Goal: Task Accomplishment & Management: Manage account settings

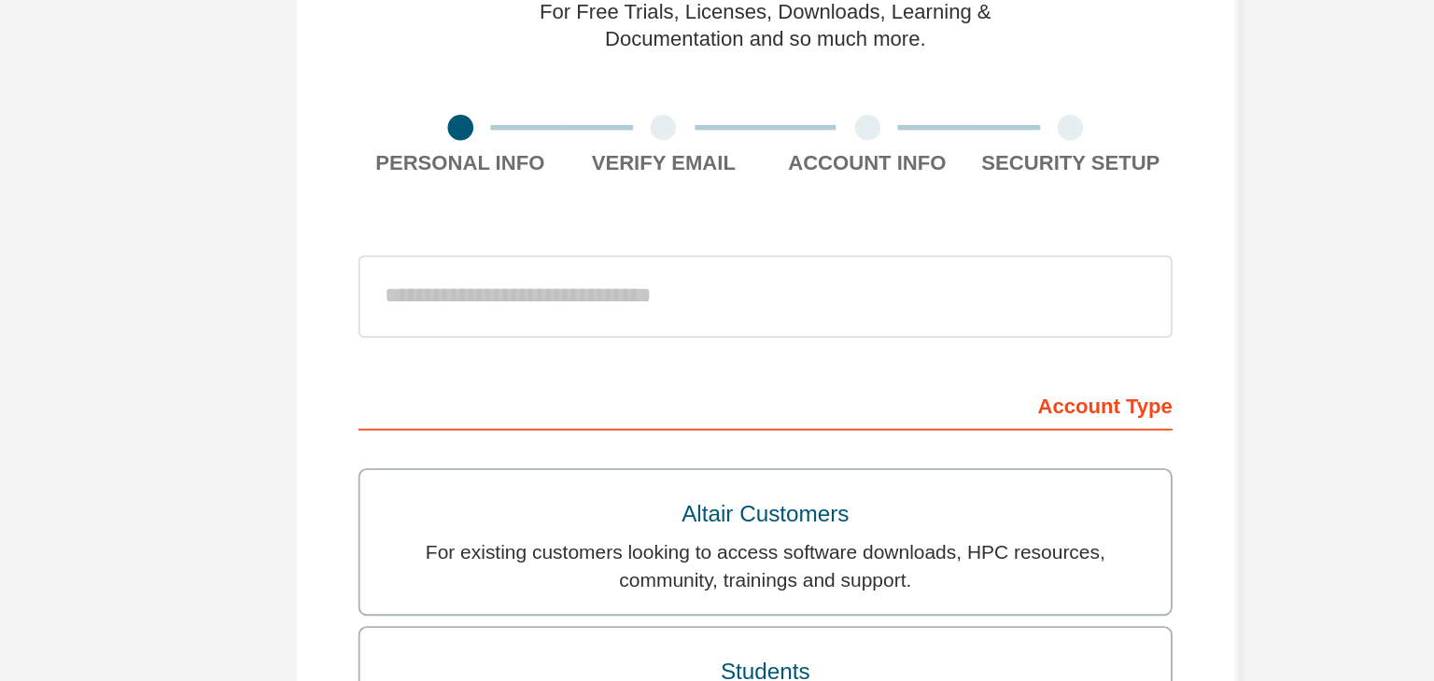
scroll to position [71, 0]
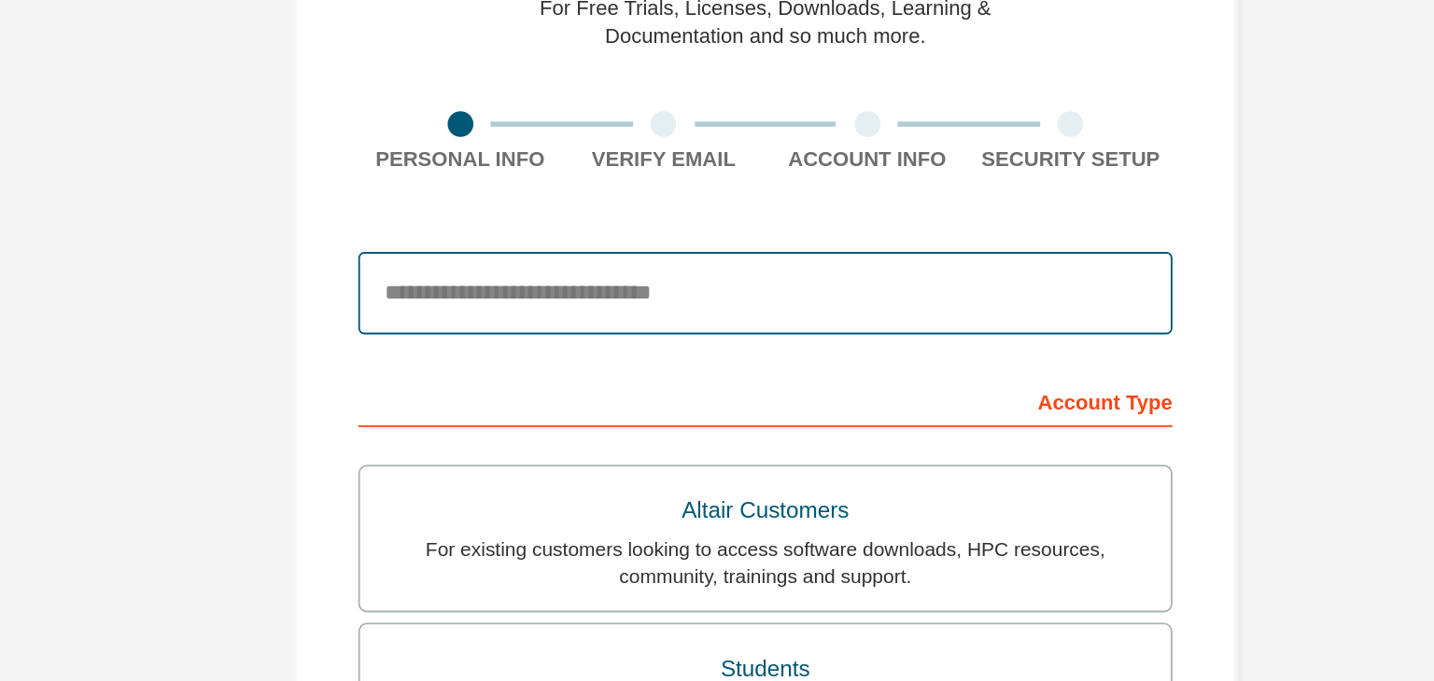
click at [620, 227] on input "email" at bounding box center [717, 222] width 442 height 45
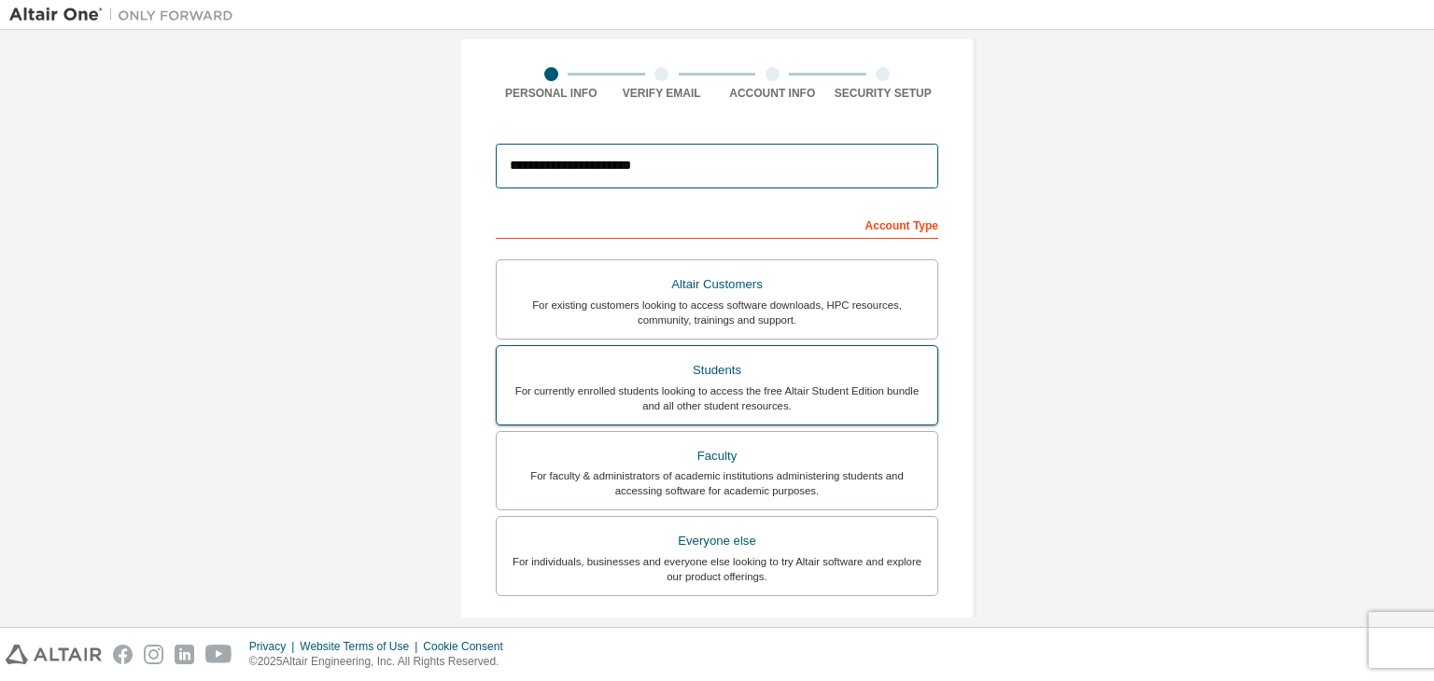
scroll to position [0, 0]
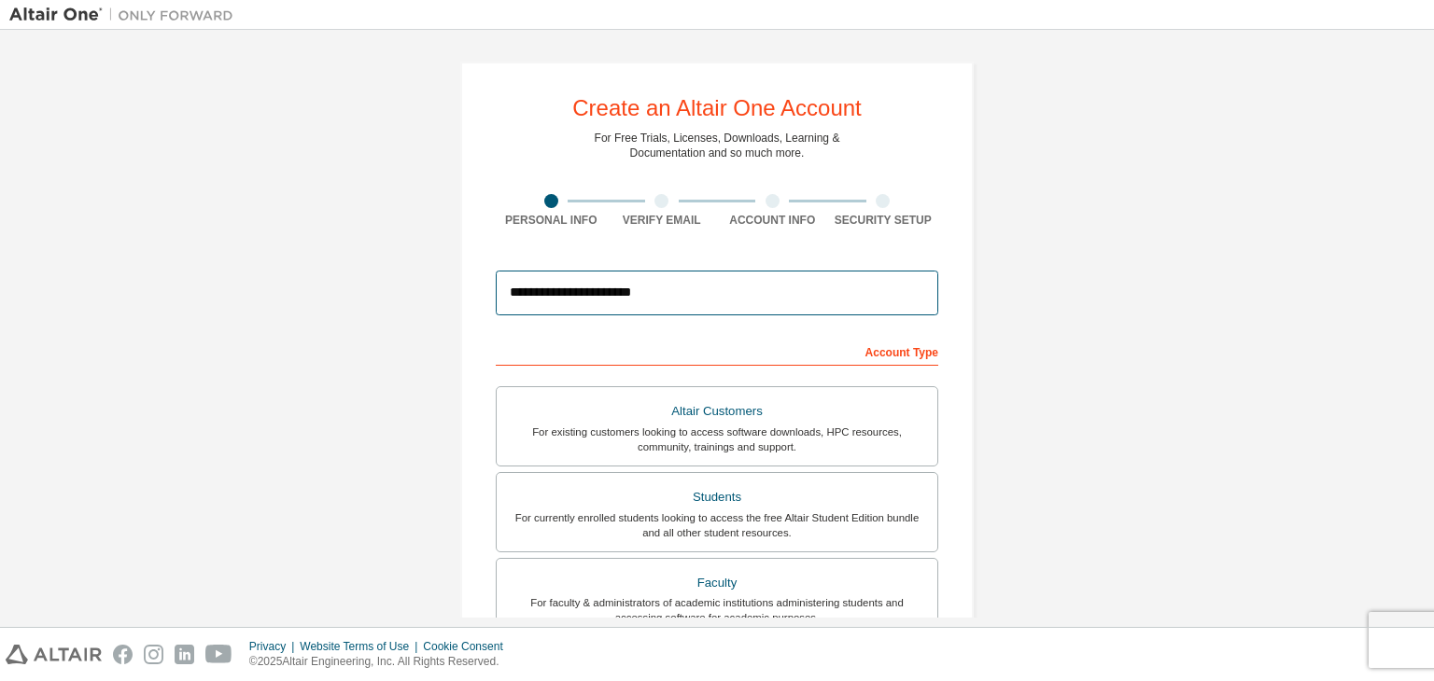
click at [589, 281] on input "**********" at bounding box center [717, 293] width 442 height 45
click at [715, 296] on input "**********" at bounding box center [717, 293] width 442 height 45
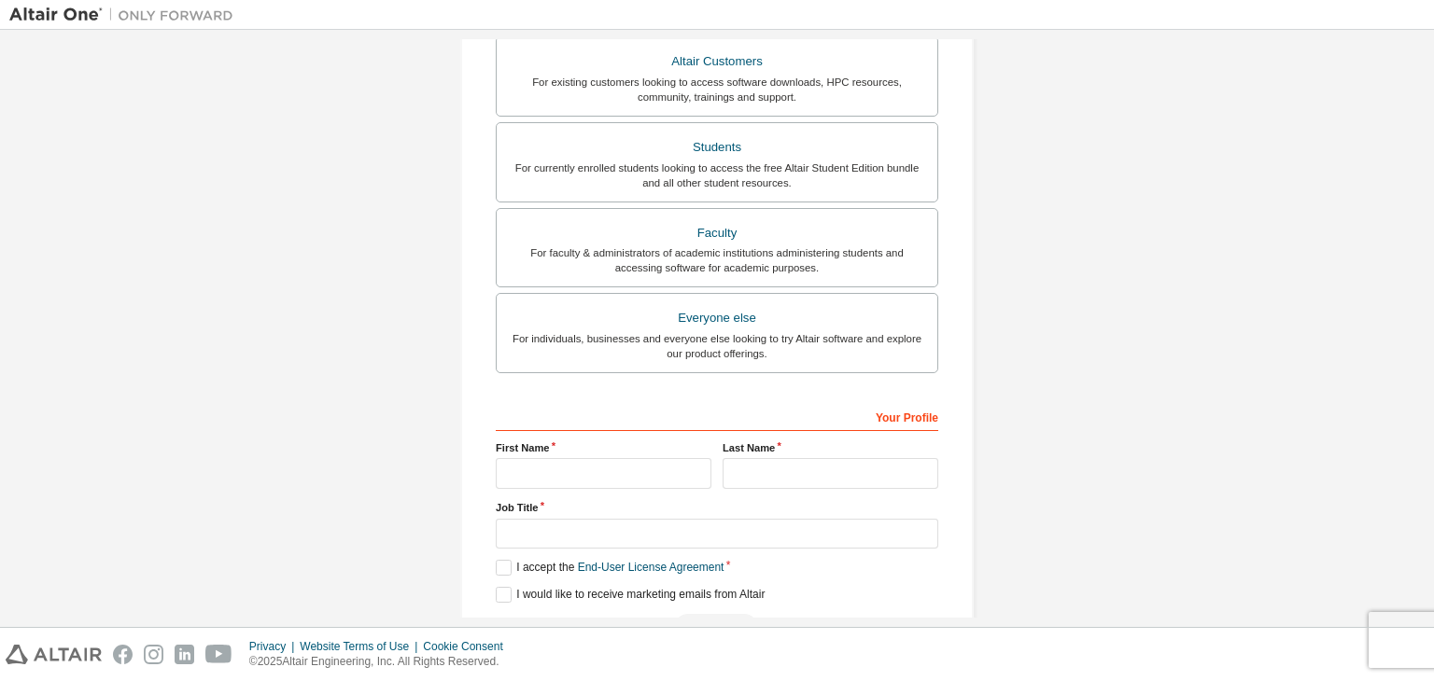
scroll to position [387, 0]
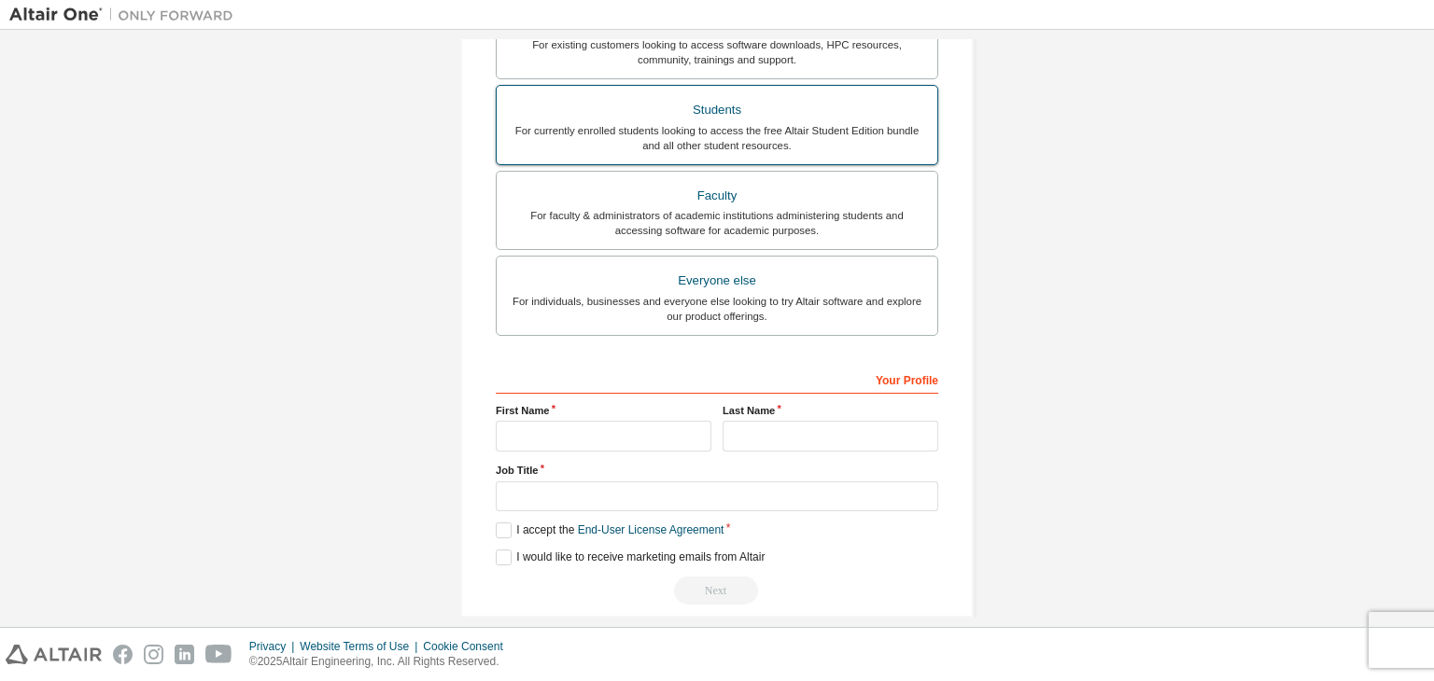
click at [740, 139] on div "For currently enrolled students looking to access the free Altair Student Editi…" at bounding box center [717, 138] width 418 height 30
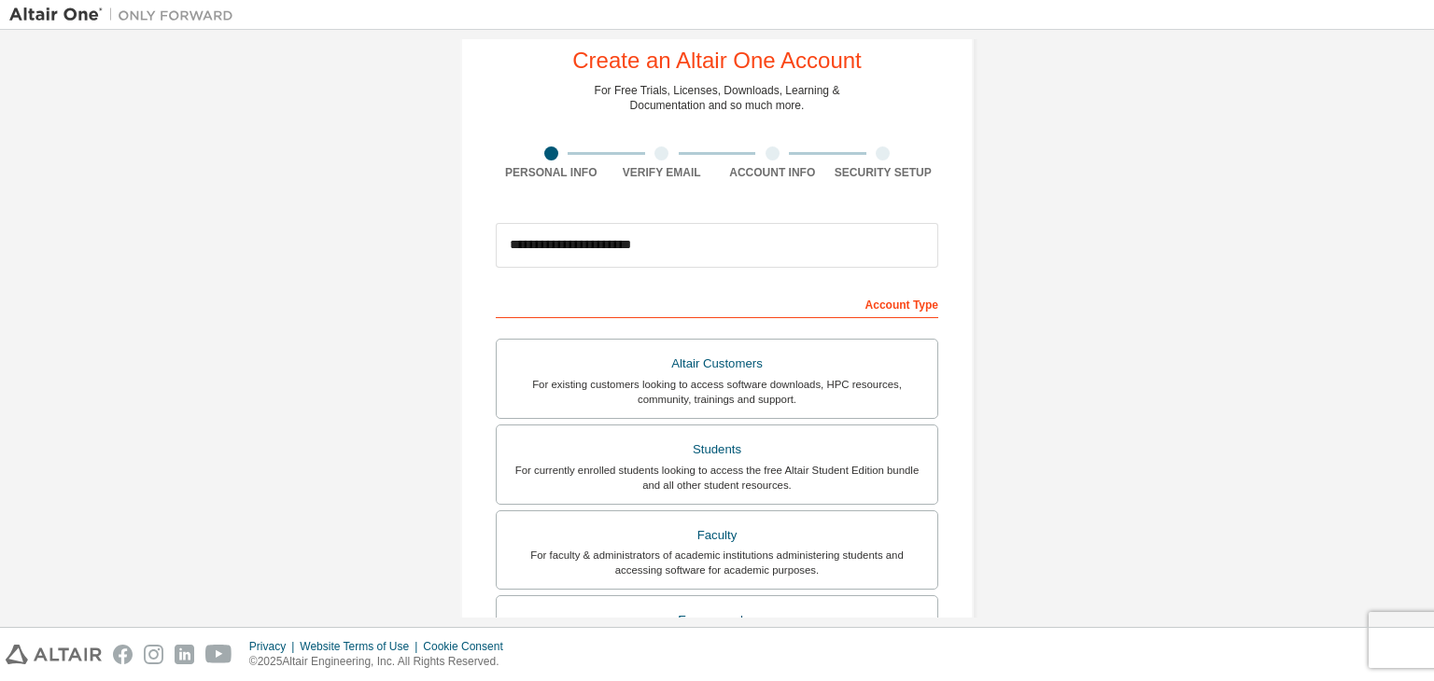
scroll to position [41, 0]
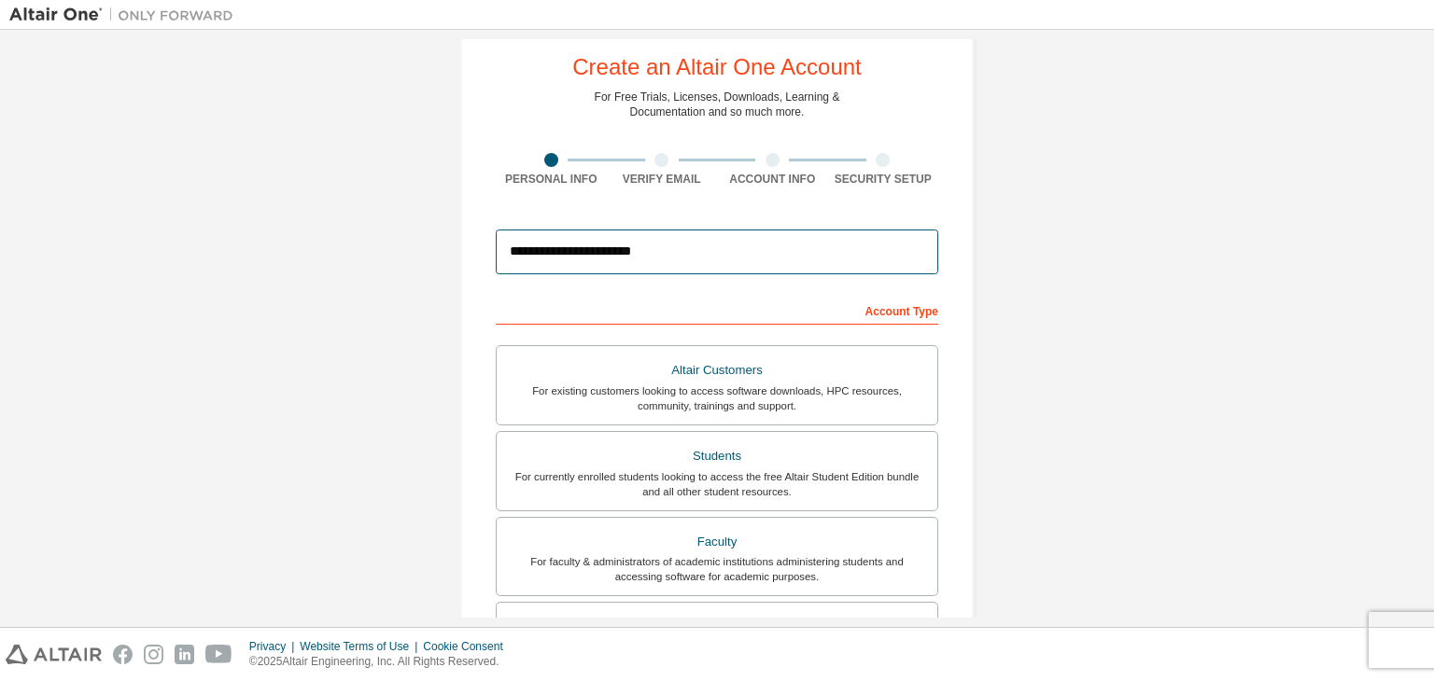
drag, startPoint x: 704, startPoint y: 251, endPoint x: 691, endPoint y: 252, distance: 13.1
click at [691, 252] on input "**********" at bounding box center [717, 252] width 442 height 45
click at [615, 262] on input "**********" at bounding box center [717, 252] width 442 height 45
paste input "**********"
type input "**********"
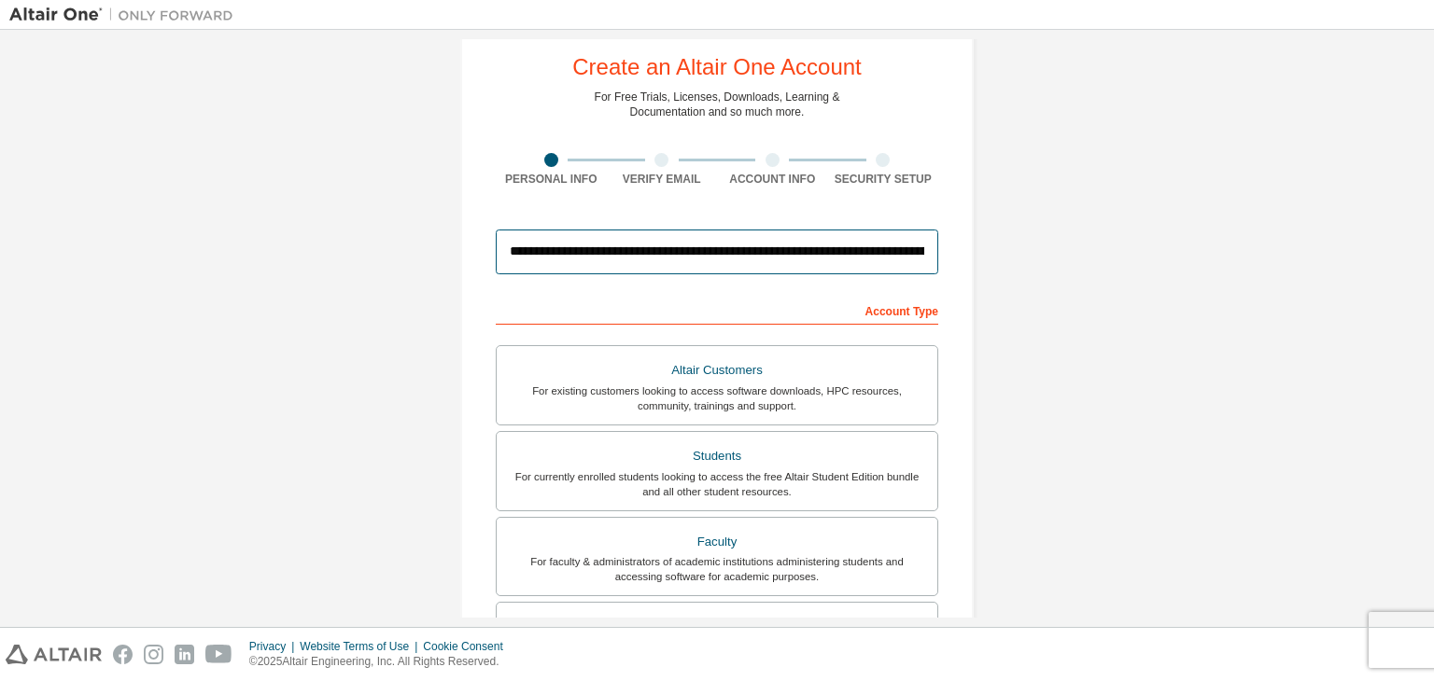
scroll to position [0, 253]
click at [837, 257] on input "**********" at bounding box center [717, 252] width 443 height 45
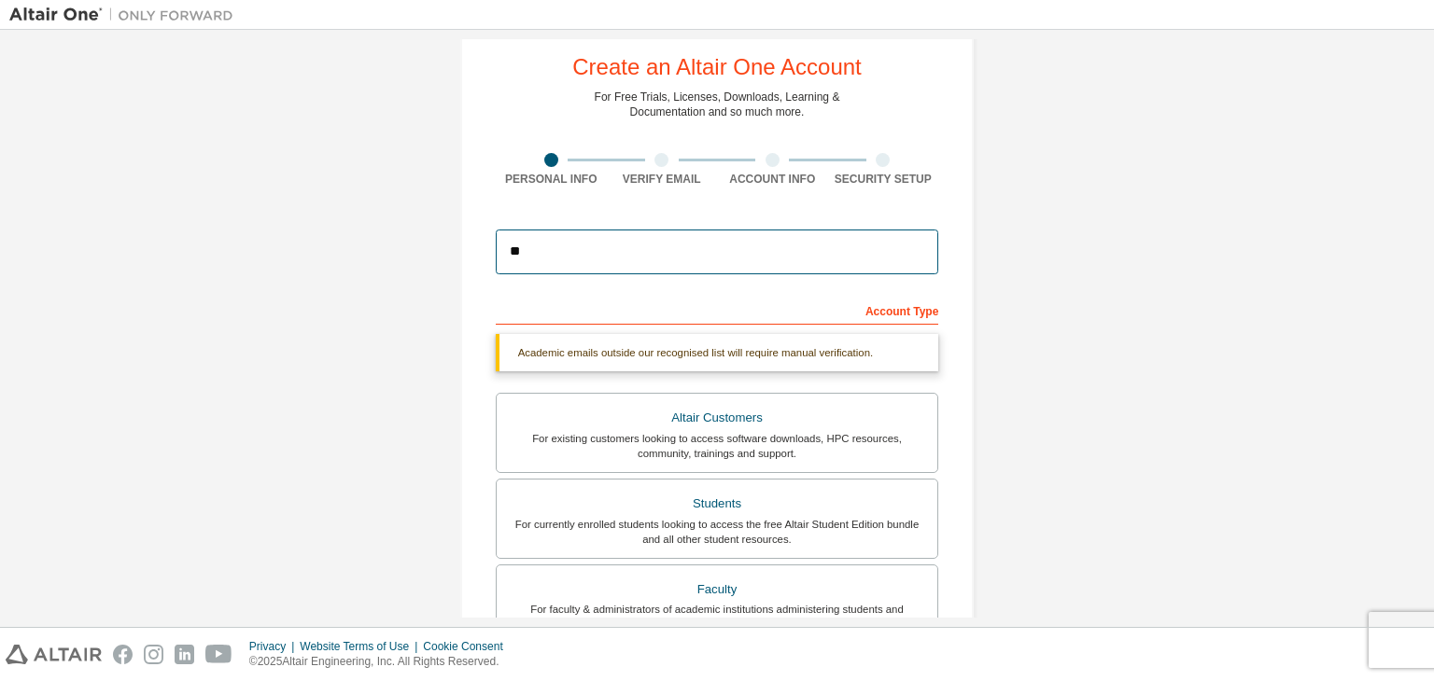
type input "*"
type input "**********"
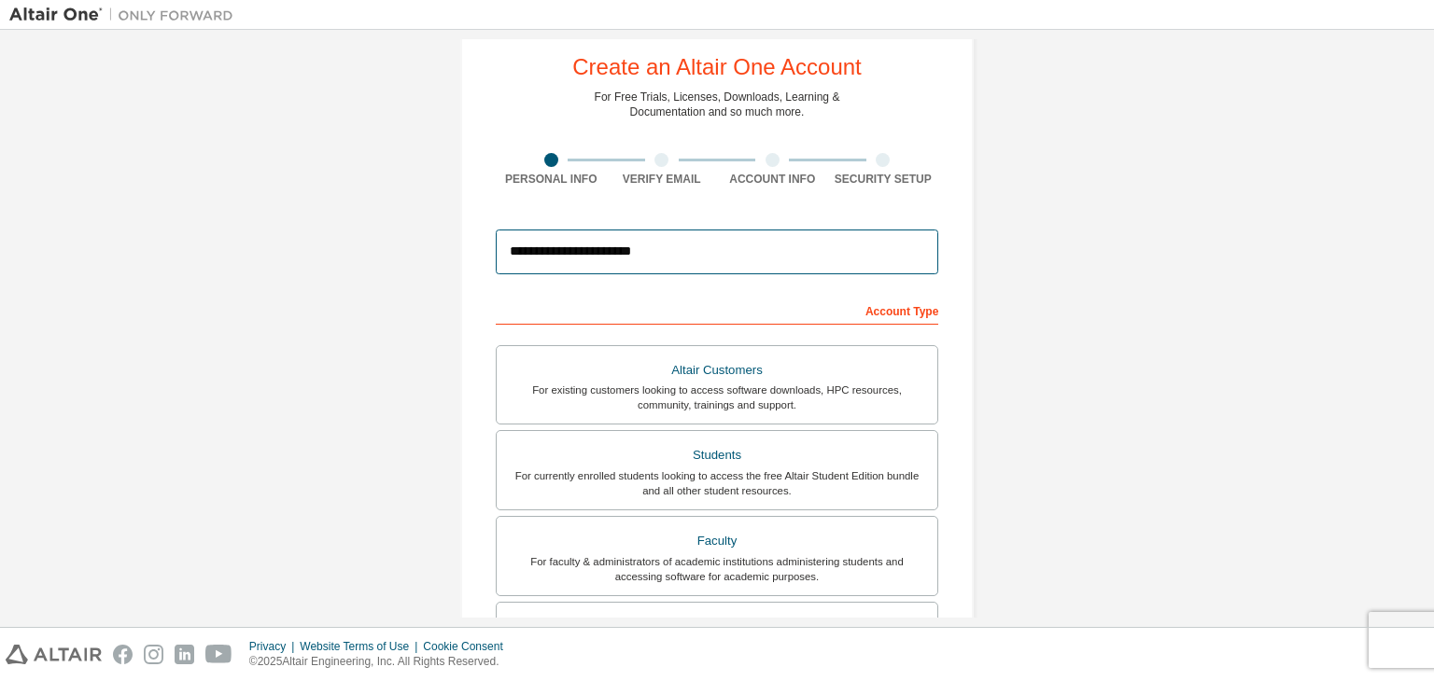
scroll to position [406, 0]
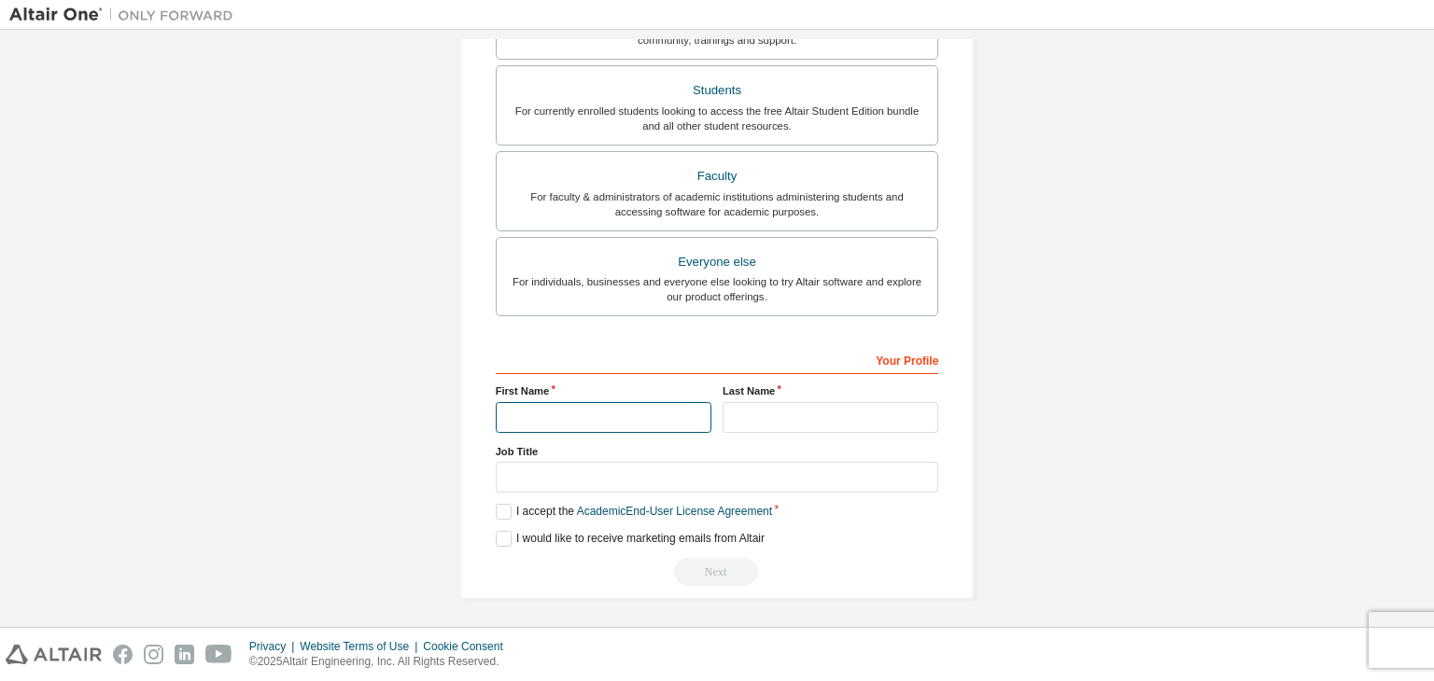
click at [582, 412] on input "text" at bounding box center [604, 417] width 216 height 31
click at [513, 469] on input "text" at bounding box center [717, 477] width 443 height 31
click at [701, 513] on link "Academic End-User License Agreement" at bounding box center [674, 511] width 195 height 13
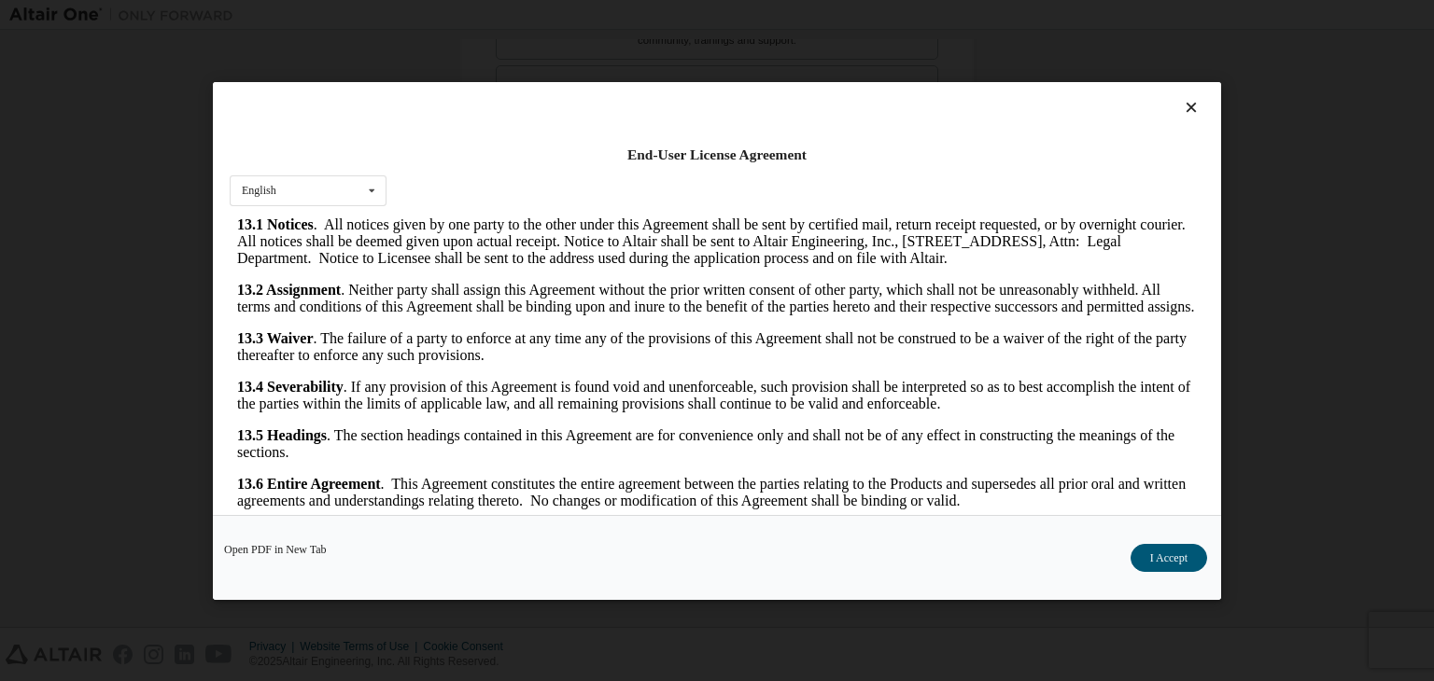
scroll to position [3068, 0]
click at [1194, 561] on button "I Accept" at bounding box center [1168, 558] width 77 height 28
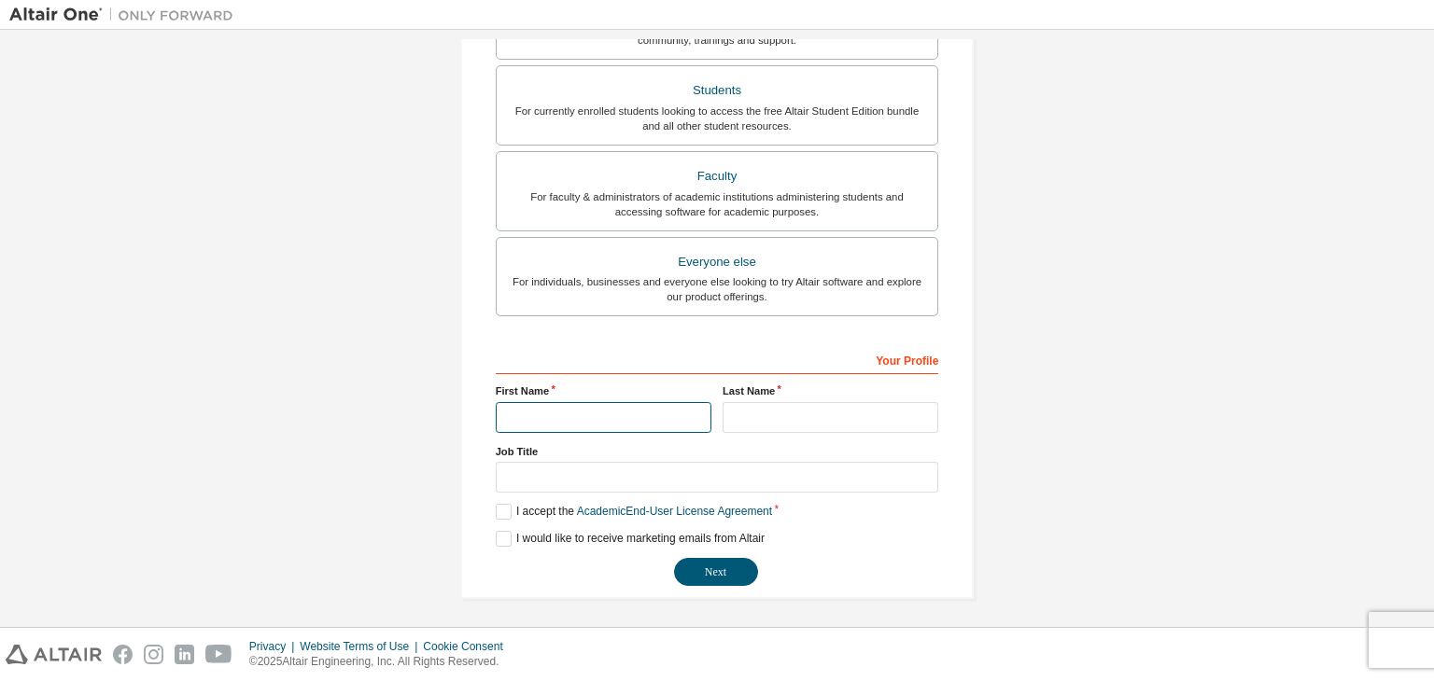
click at [648, 424] on input "text" at bounding box center [604, 417] width 216 height 31
type input "*******"
click at [732, 437] on div "**********" at bounding box center [717, 465] width 443 height 242
click at [759, 419] on input "text" at bounding box center [830, 417] width 216 height 31
type input "******"
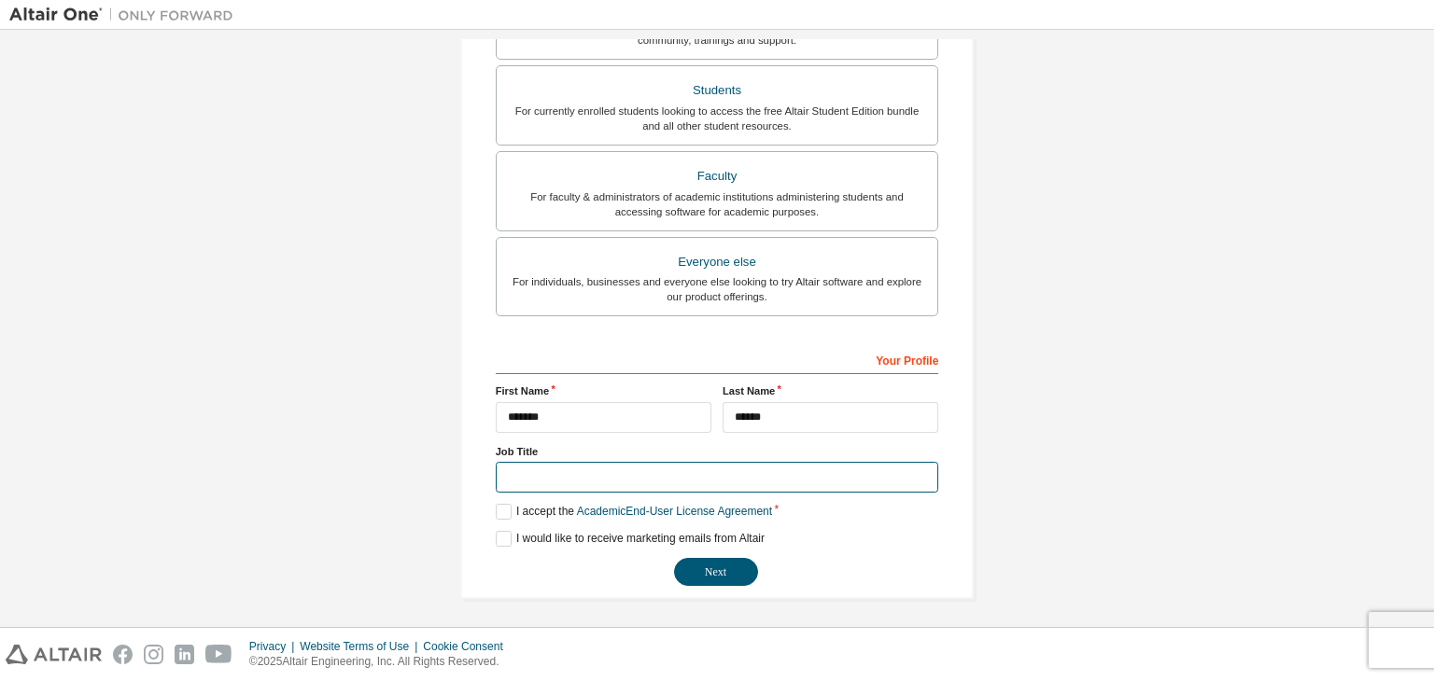
click at [604, 464] on input "text" at bounding box center [717, 477] width 443 height 31
type input "*******"
click at [694, 582] on button "Next" at bounding box center [716, 572] width 84 height 28
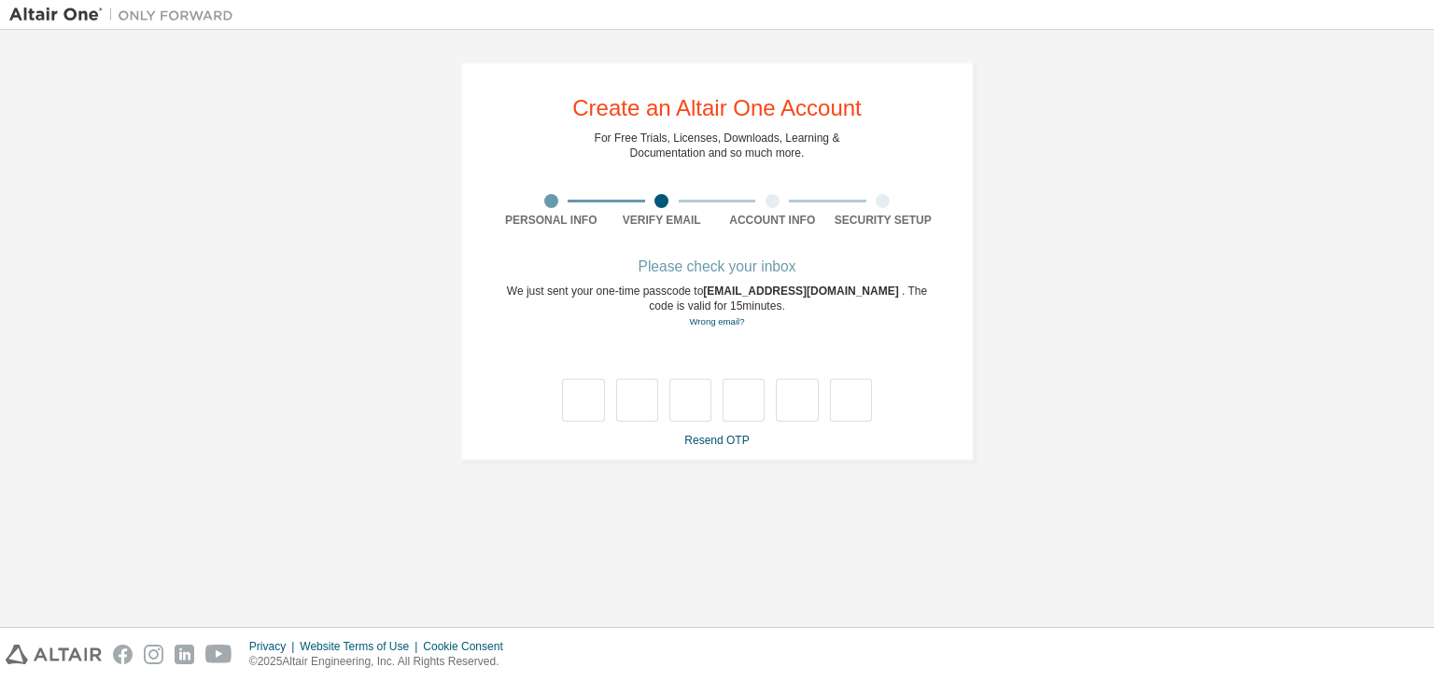
scroll to position [0, 0]
click at [575, 400] on input "text" at bounding box center [583, 400] width 42 height 43
type input "*"
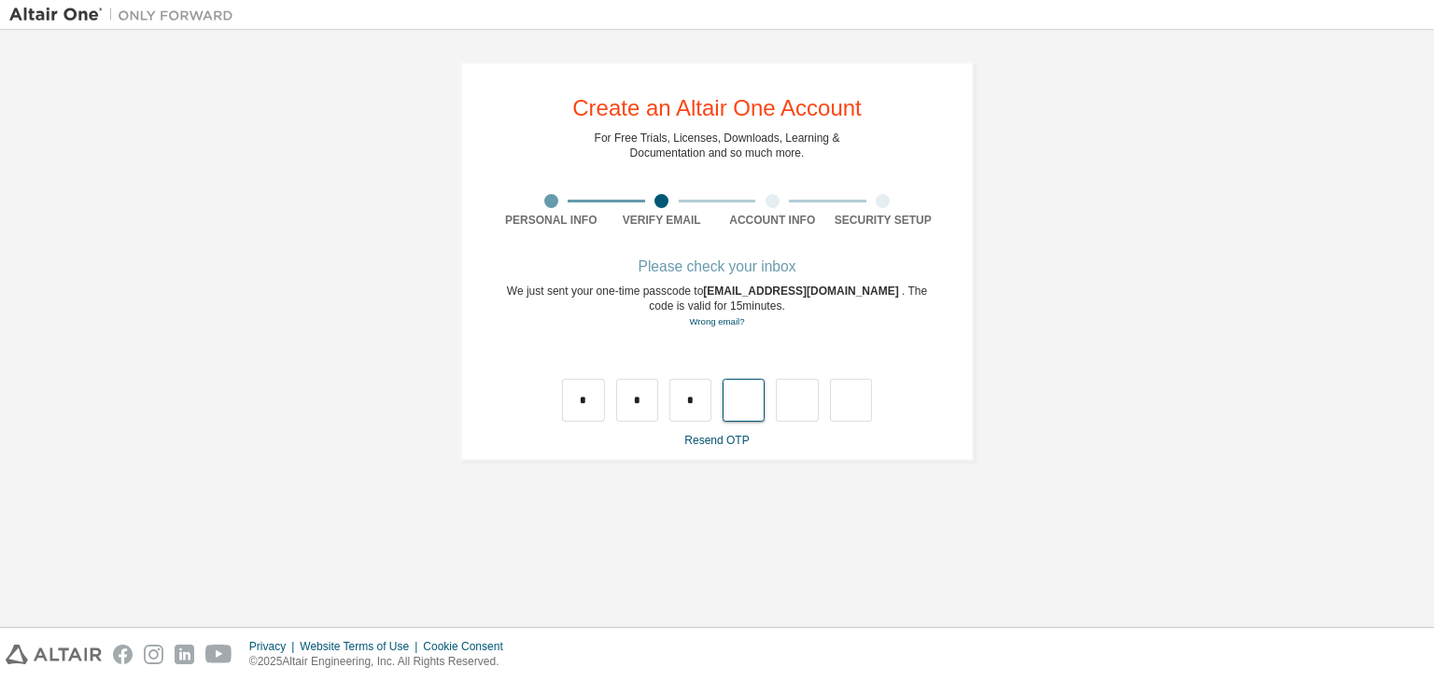
type input "*"
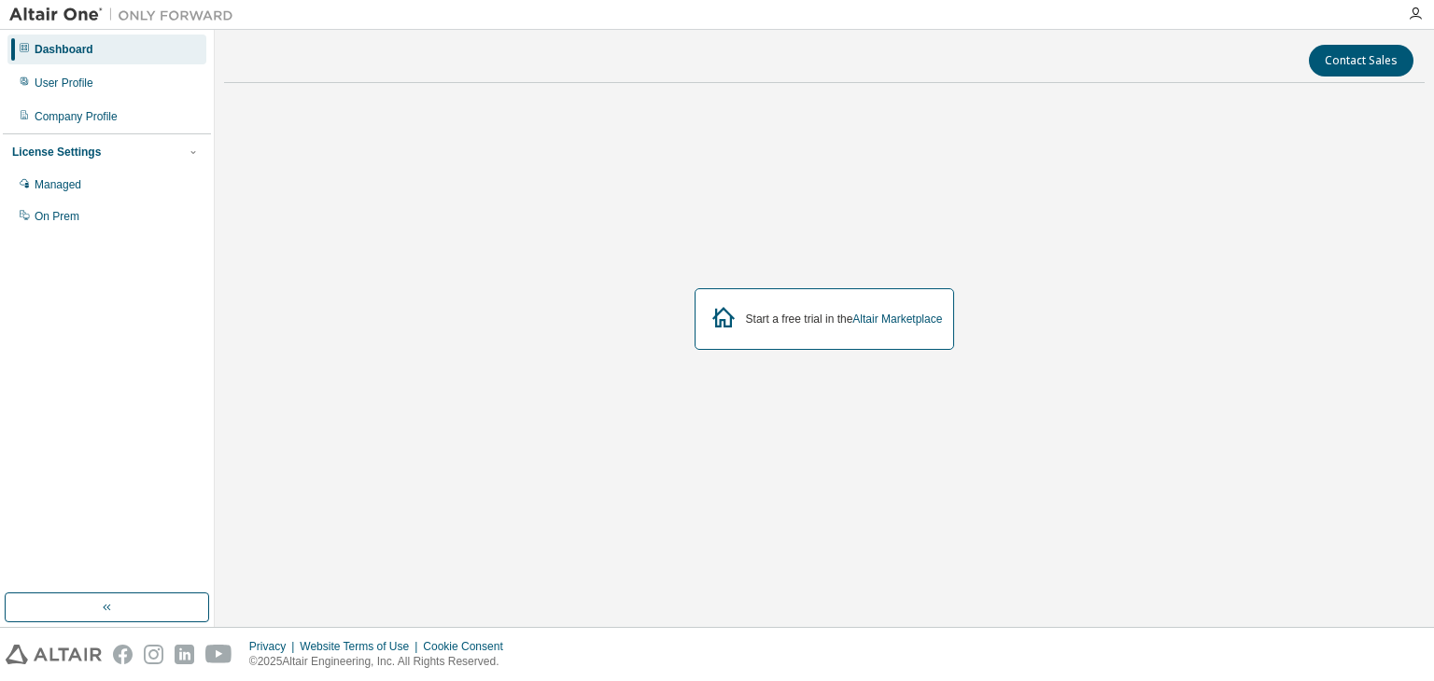
click at [154, 98] on div "Dashboard User Profile Company Profile License Settings Managed On Prem" at bounding box center [107, 133] width 208 height 201
click at [131, 82] on div "User Profile" at bounding box center [106, 83] width 199 height 30
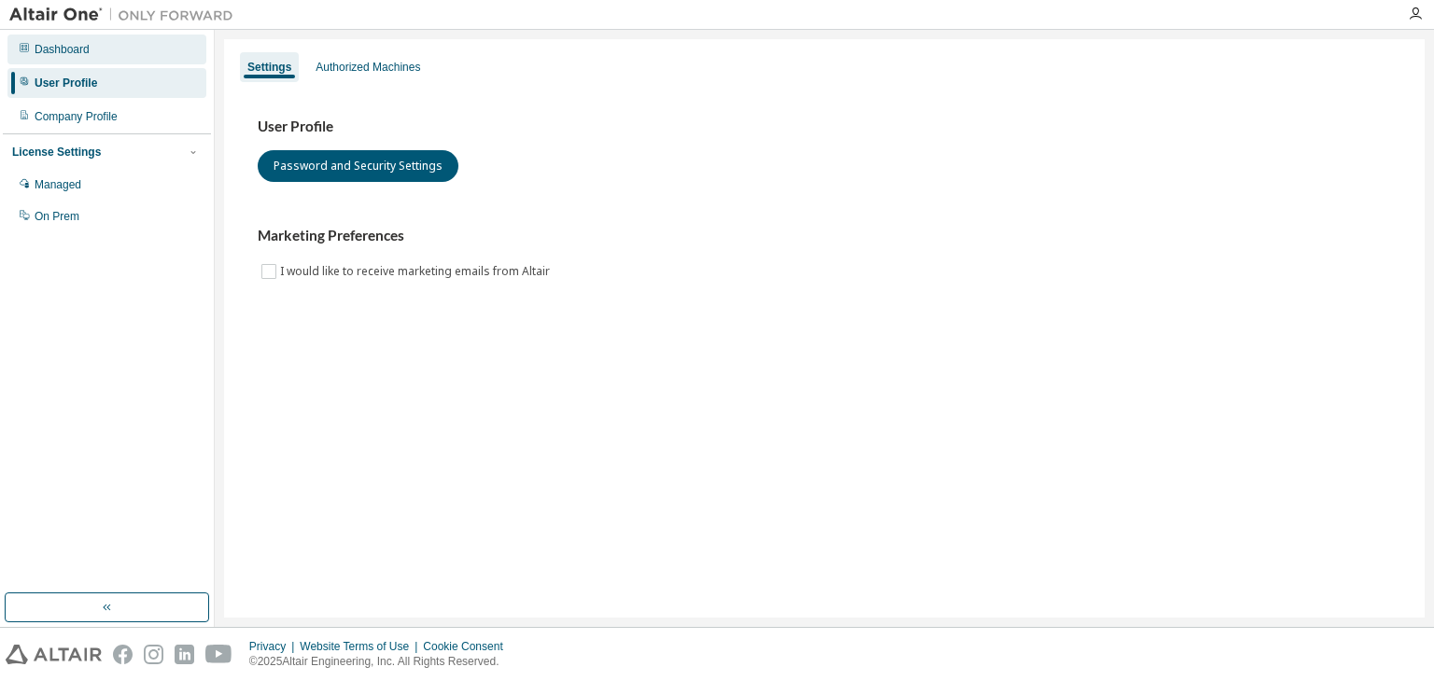
click at [64, 48] on div "Dashboard" at bounding box center [62, 49] width 55 height 15
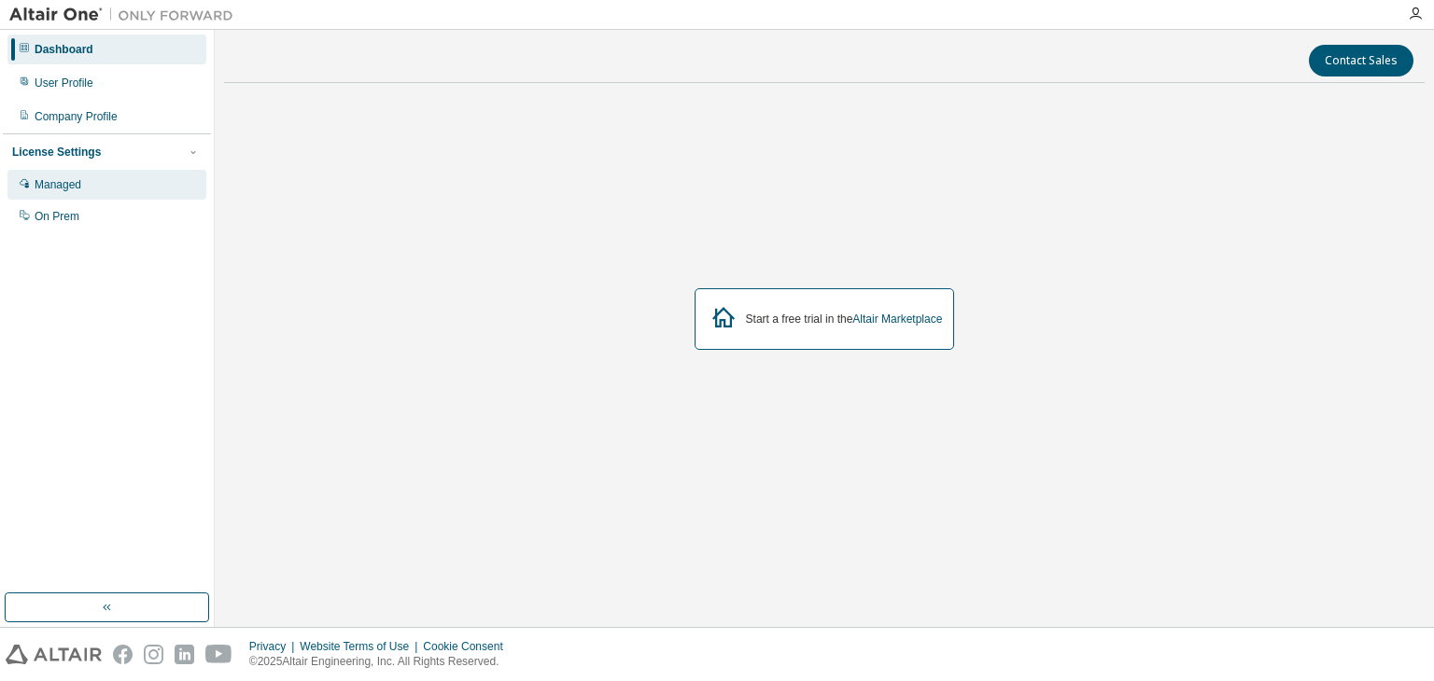
click at [93, 198] on div "Managed" at bounding box center [106, 185] width 199 height 30
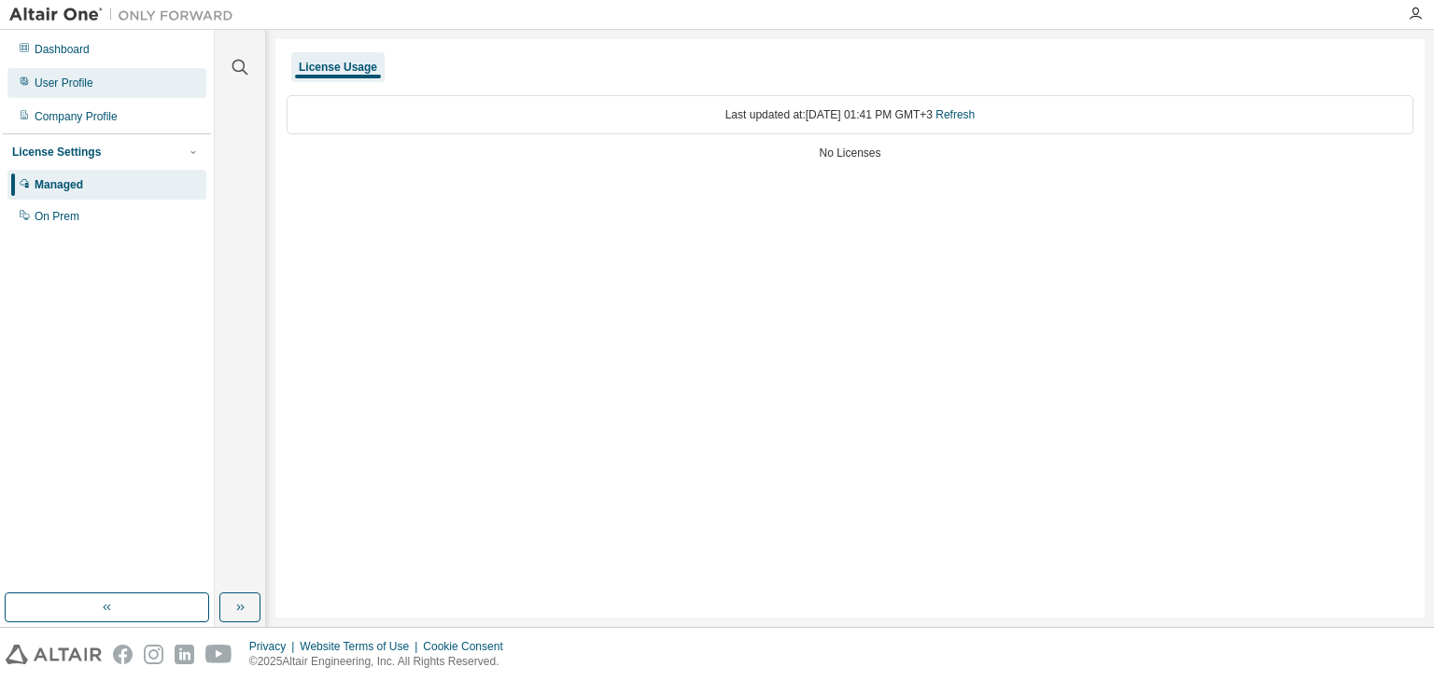
click at [78, 96] on div "User Profile" at bounding box center [106, 83] width 199 height 30
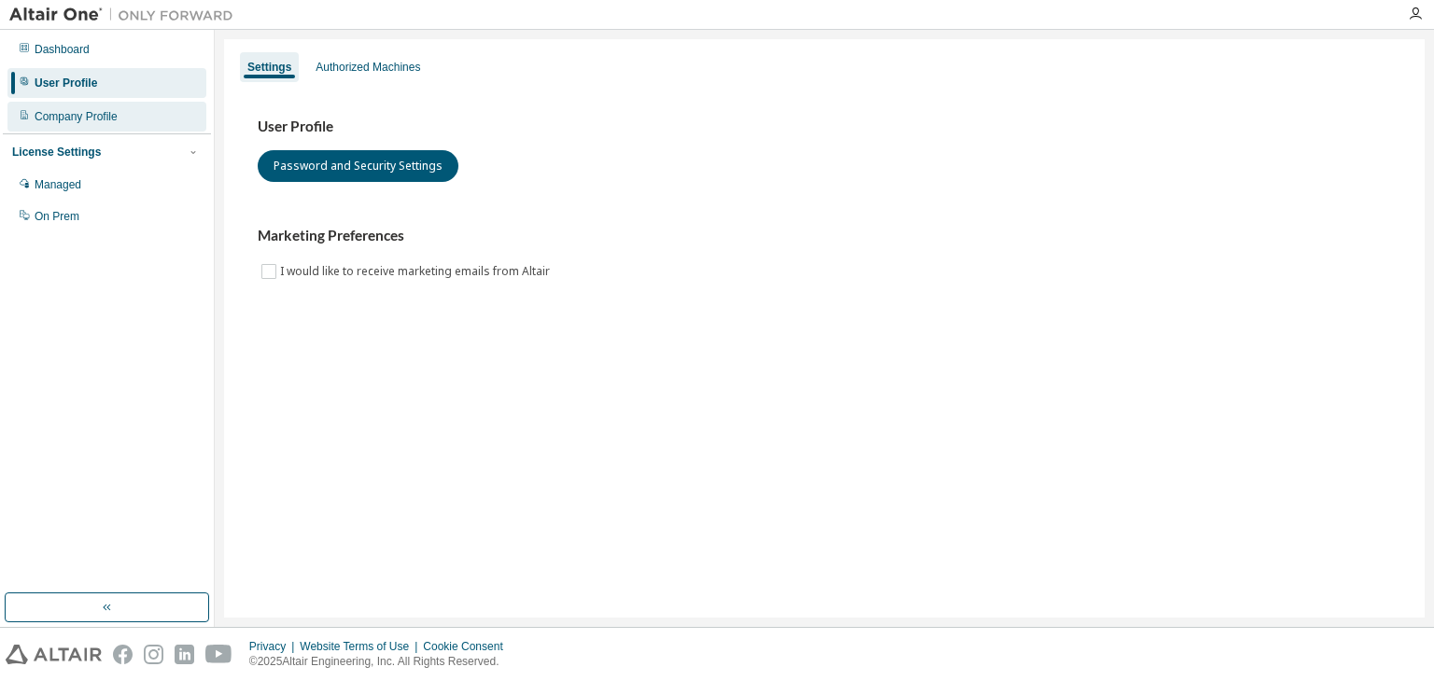
click at [89, 117] on div "Company Profile" at bounding box center [76, 116] width 83 height 15
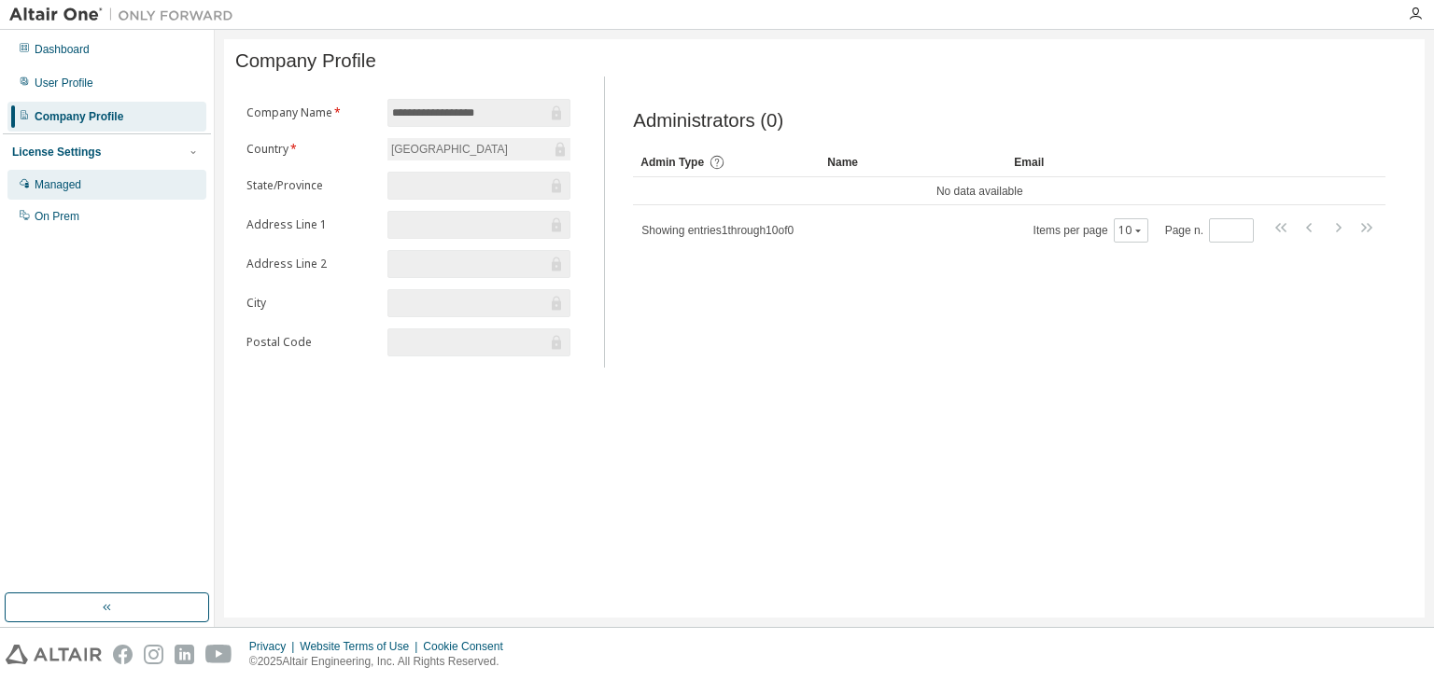
click at [33, 174] on div "Managed" at bounding box center [106, 185] width 199 height 30
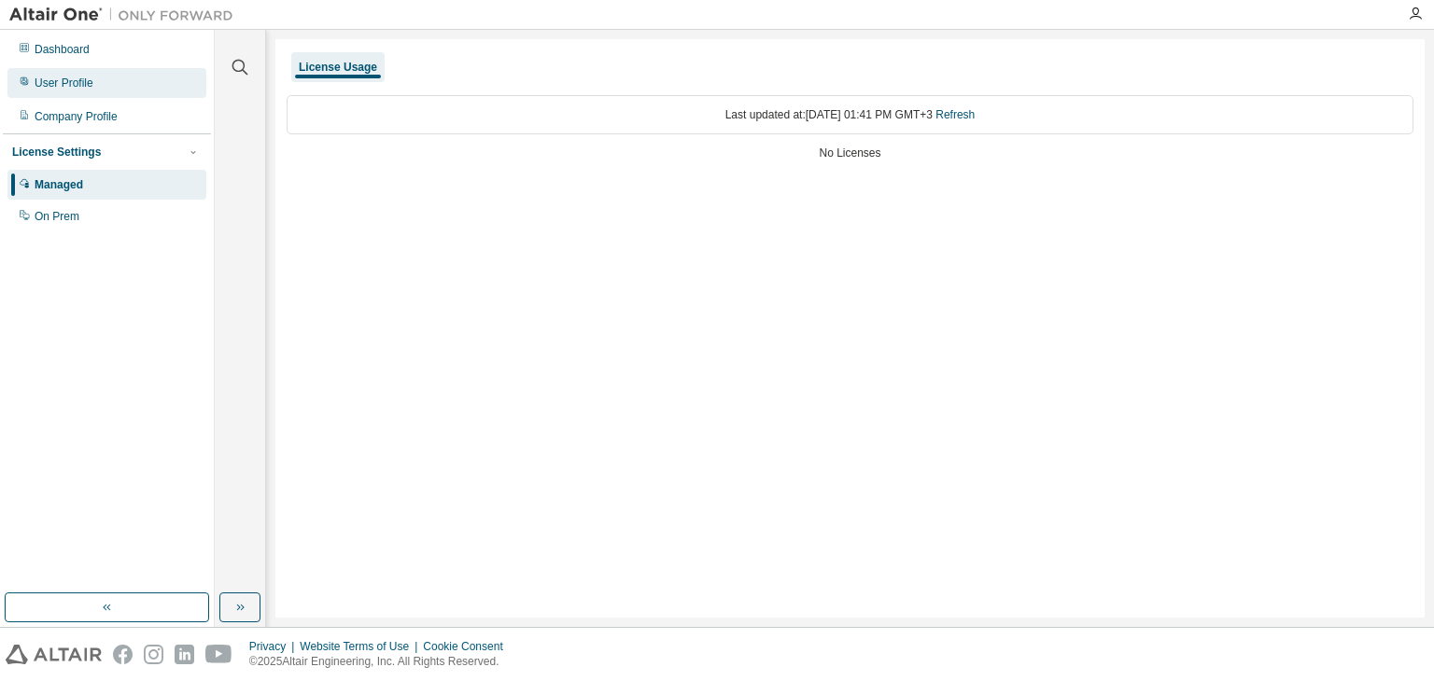
click at [135, 78] on div "User Profile" at bounding box center [106, 83] width 199 height 30
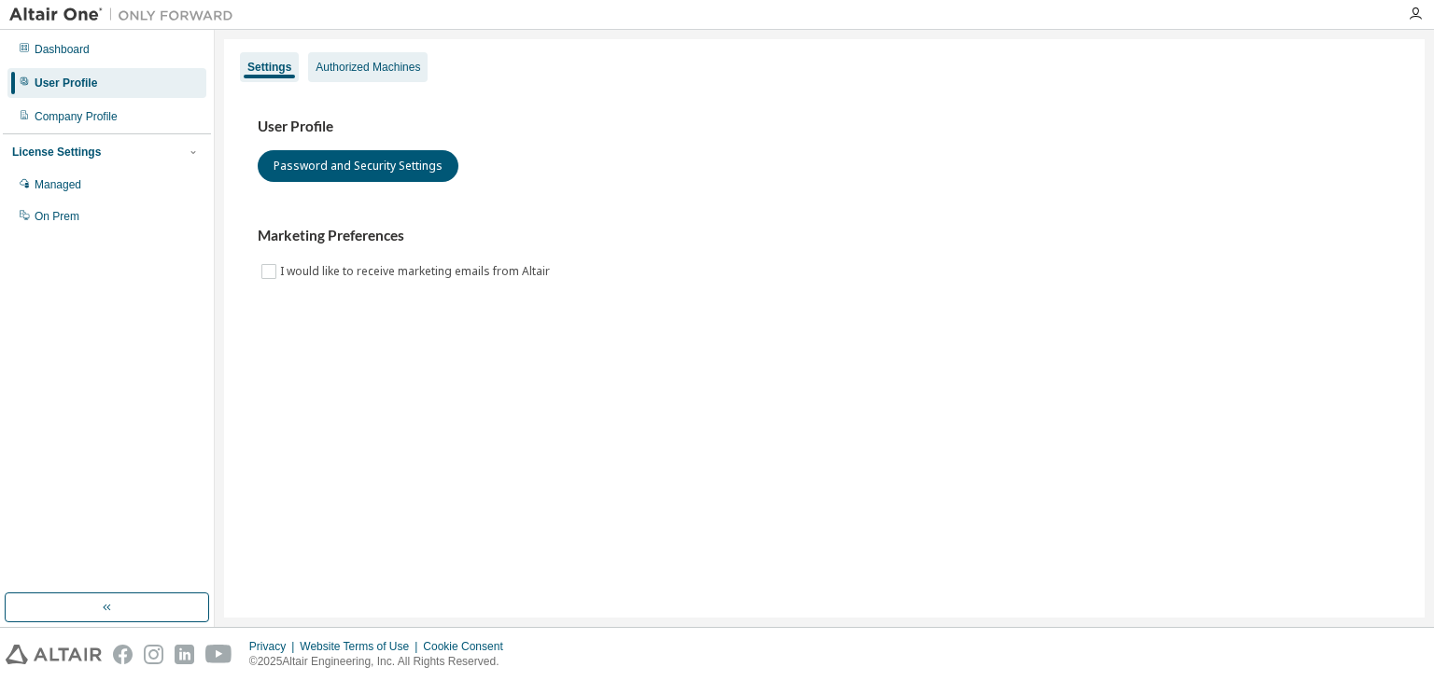
click at [370, 77] on div "Authorized Machines" at bounding box center [367, 67] width 119 height 30
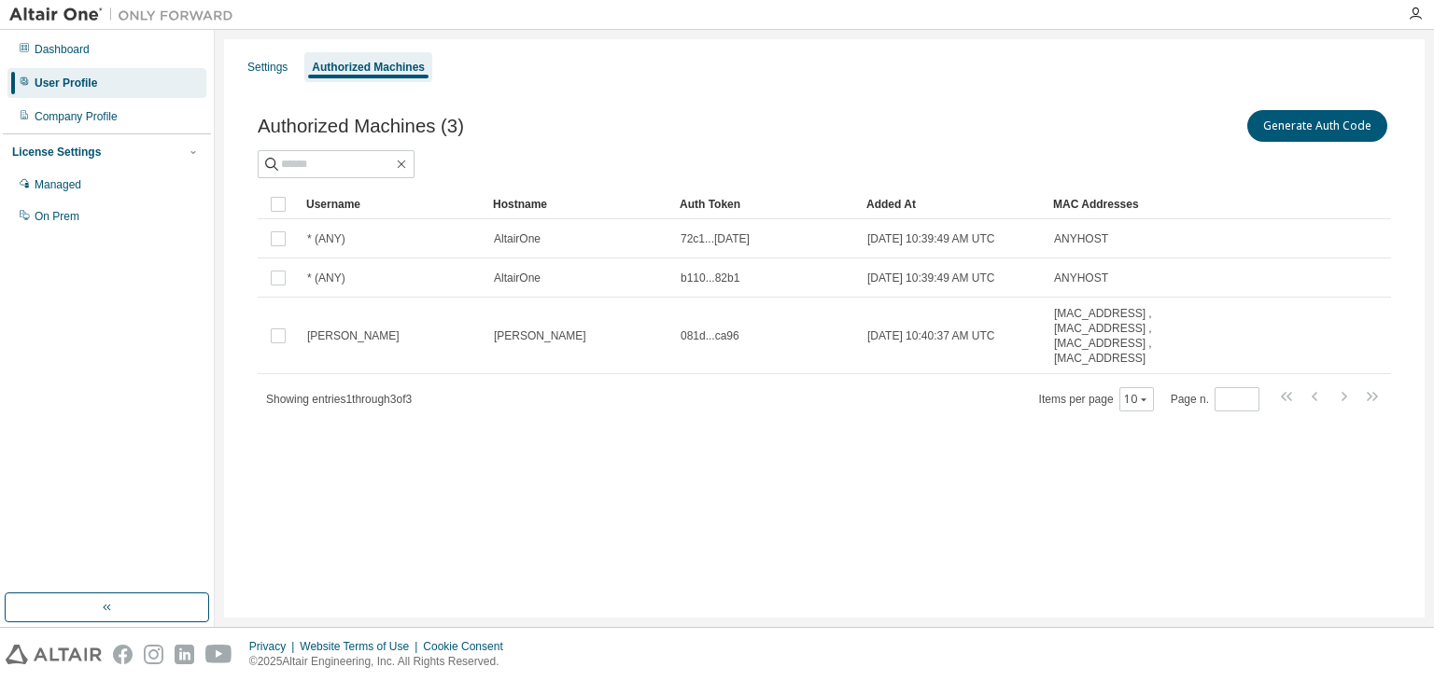
click at [56, 75] on div "User Profile" at bounding box center [106, 83] width 199 height 30
click at [58, 54] on div "Dashboard" at bounding box center [62, 49] width 55 height 15
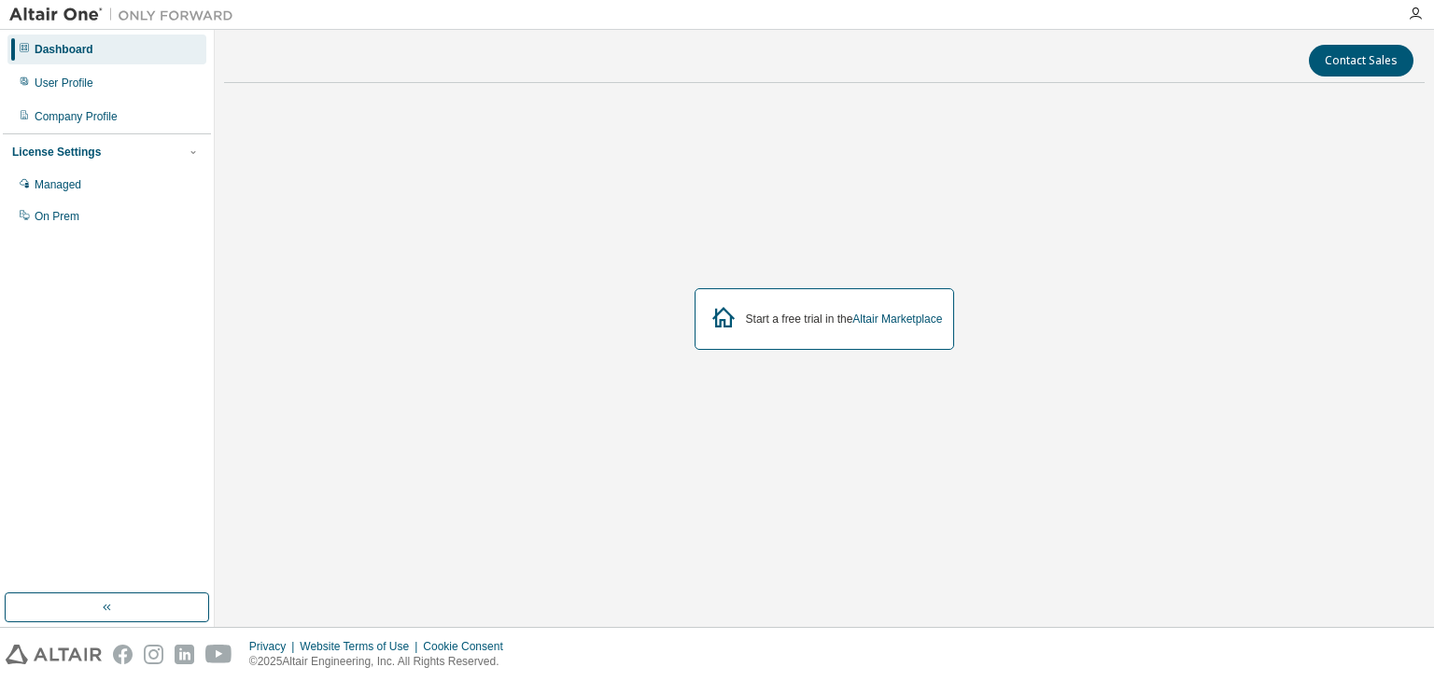
click at [890, 330] on div "Start a free trial in the Altair Marketplace" at bounding box center [824, 319] width 260 height 62
click at [891, 333] on div "Start a free trial in the Altair Marketplace" at bounding box center [824, 319] width 260 height 62
click at [889, 319] on link "Altair Marketplace" at bounding box center [897, 319] width 90 height 13
click at [101, 221] on div "On Prem" at bounding box center [106, 217] width 199 height 30
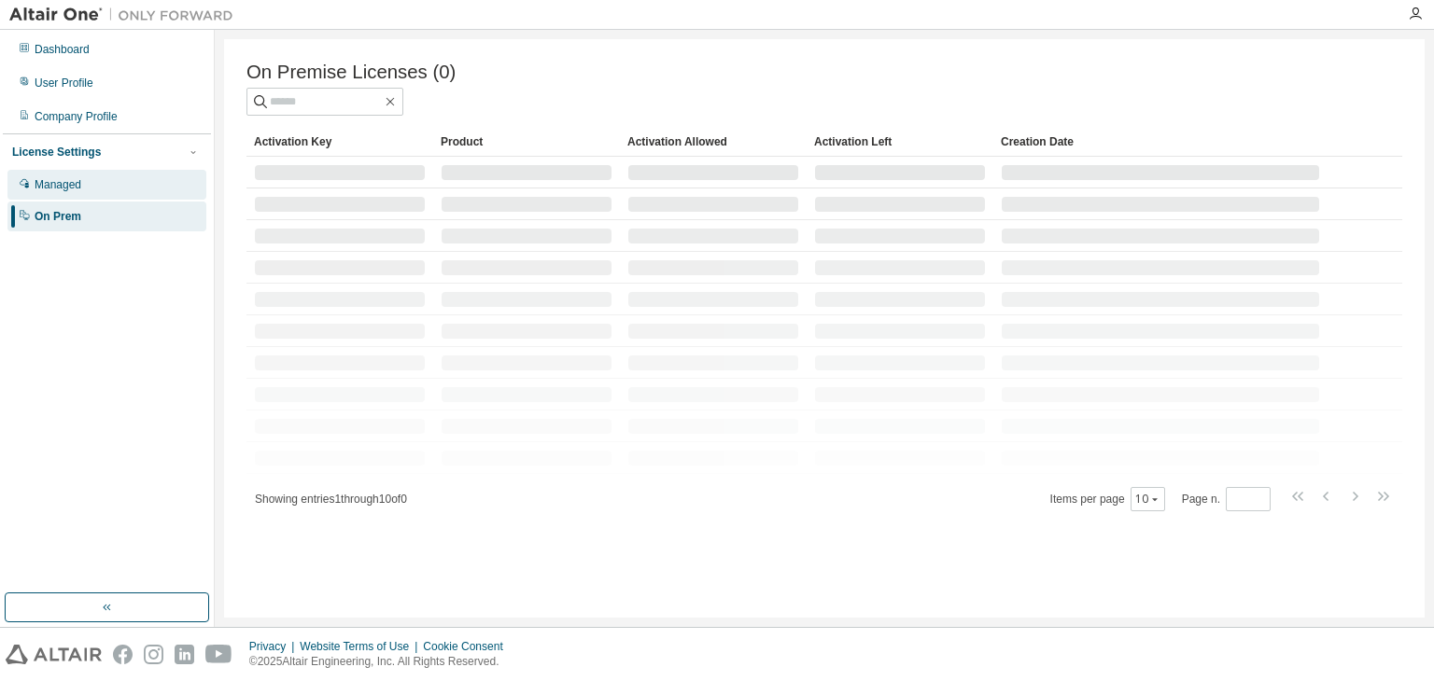
click at [85, 192] on div "Managed" at bounding box center [106, 185] width 199 height 30
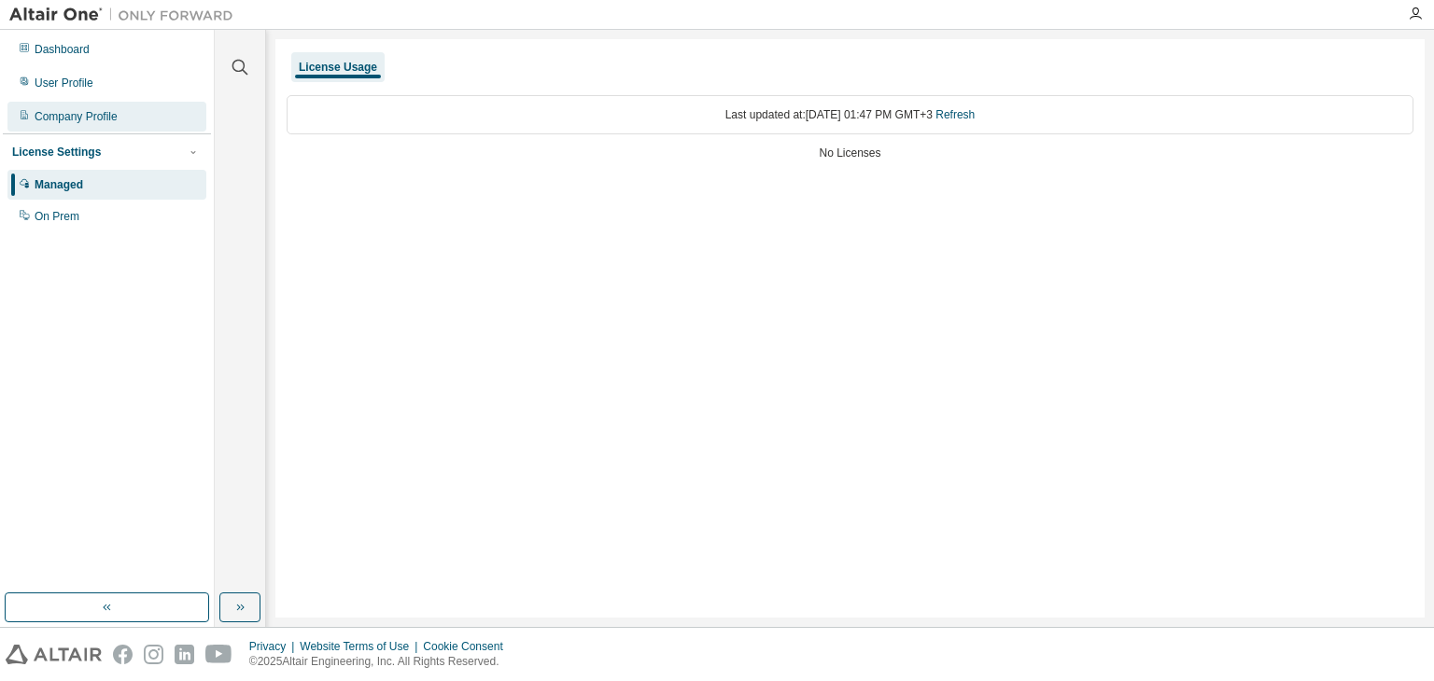
click at [134, 110] on div "Company Profile" at bounding box center [106, 117] width 199 height 30
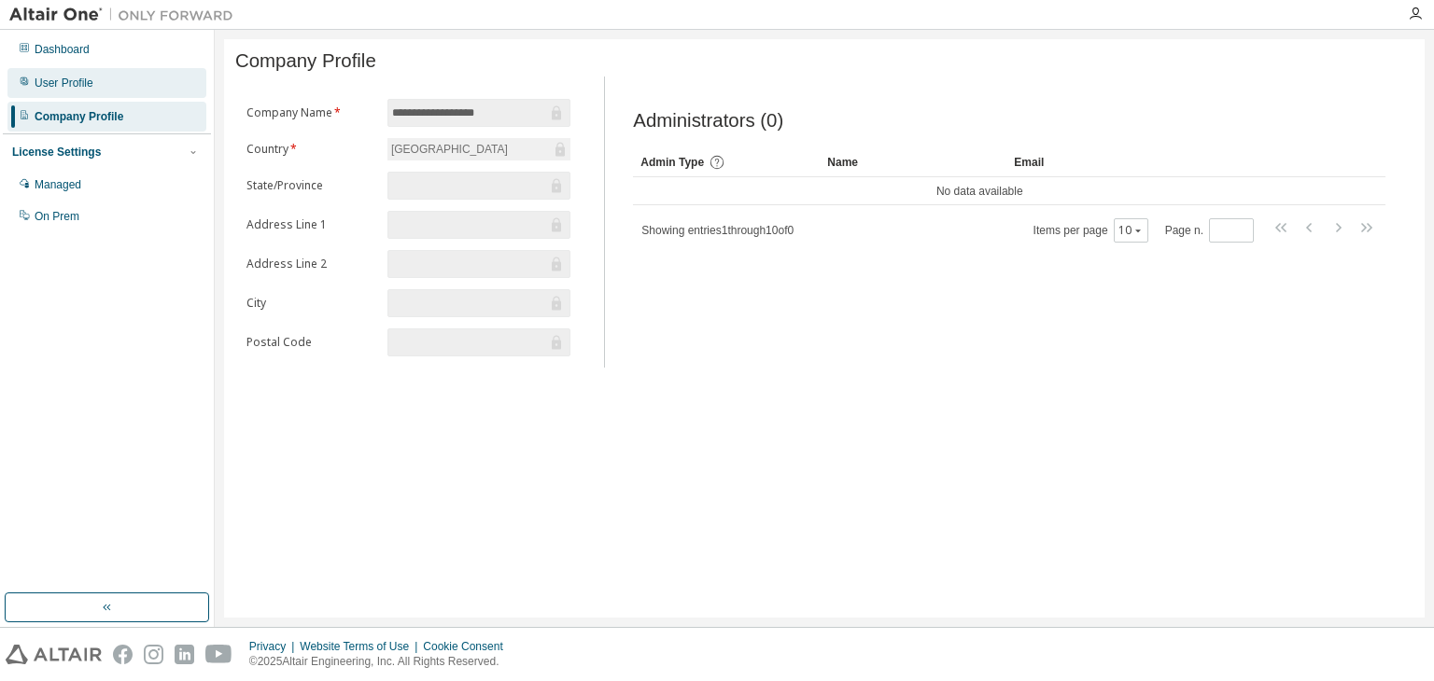
click at [78, 85] on div "User Profile" at bounding box center [64, 83] width 59 height 15
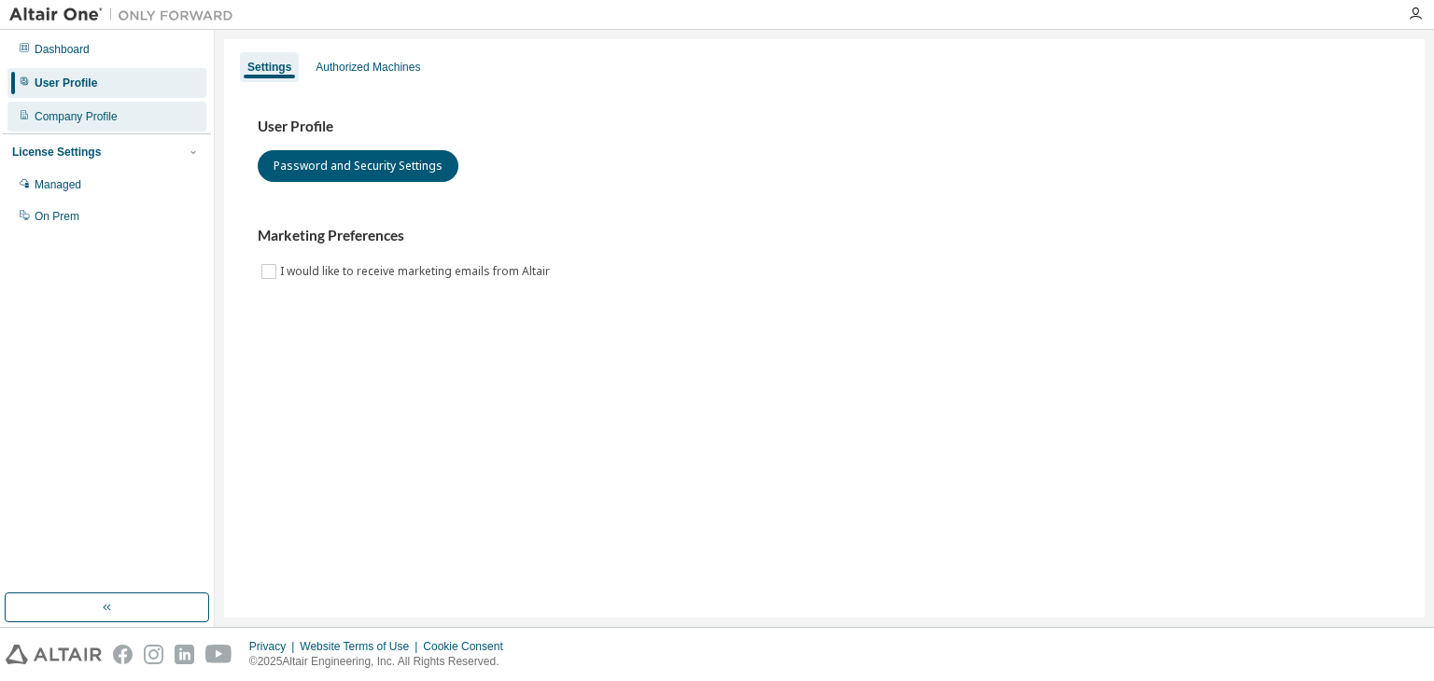
click at [104, 122] on div "Company Profile" at bounding box center [76, 116] width 83 height 15
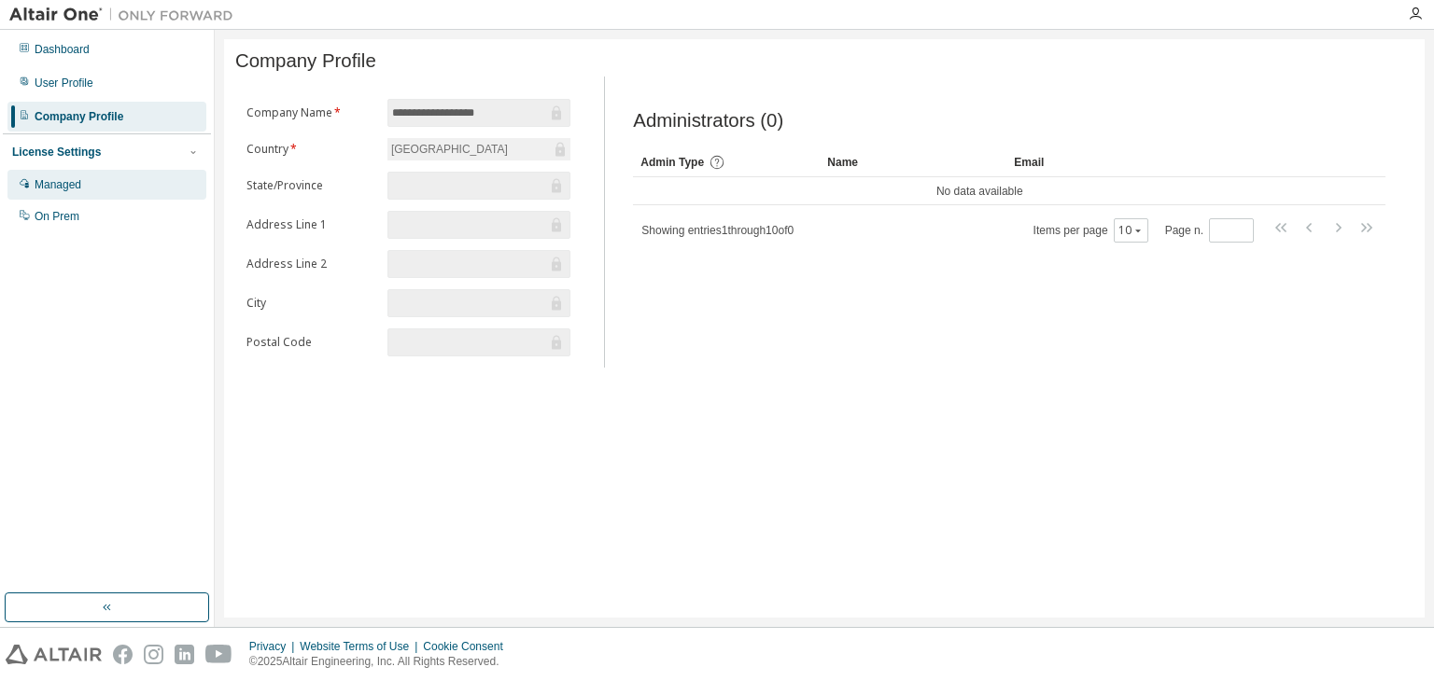
click at [101, 192] on div "Managed" at bounding box center [106, 185] width 199 height 30
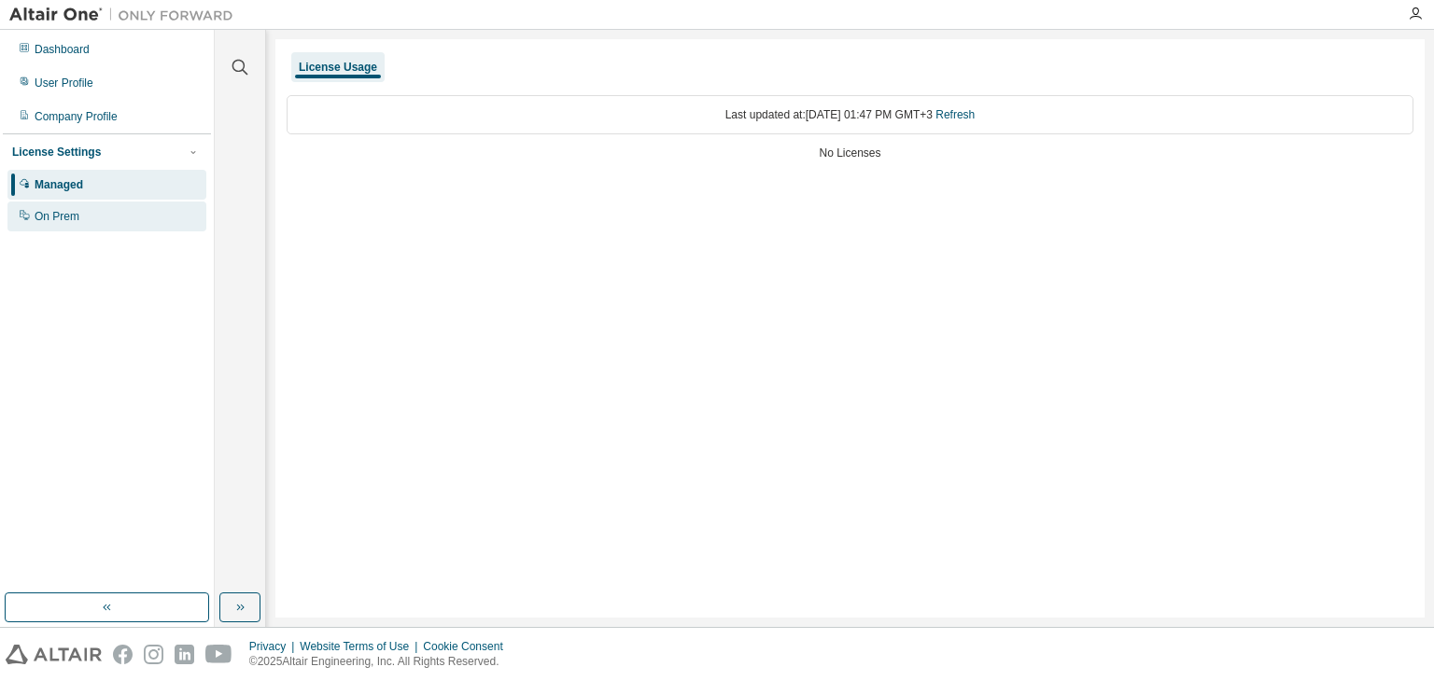
click at [71, 210] on div "On Prem" at bounding box center [57, 216] width 45 height 15
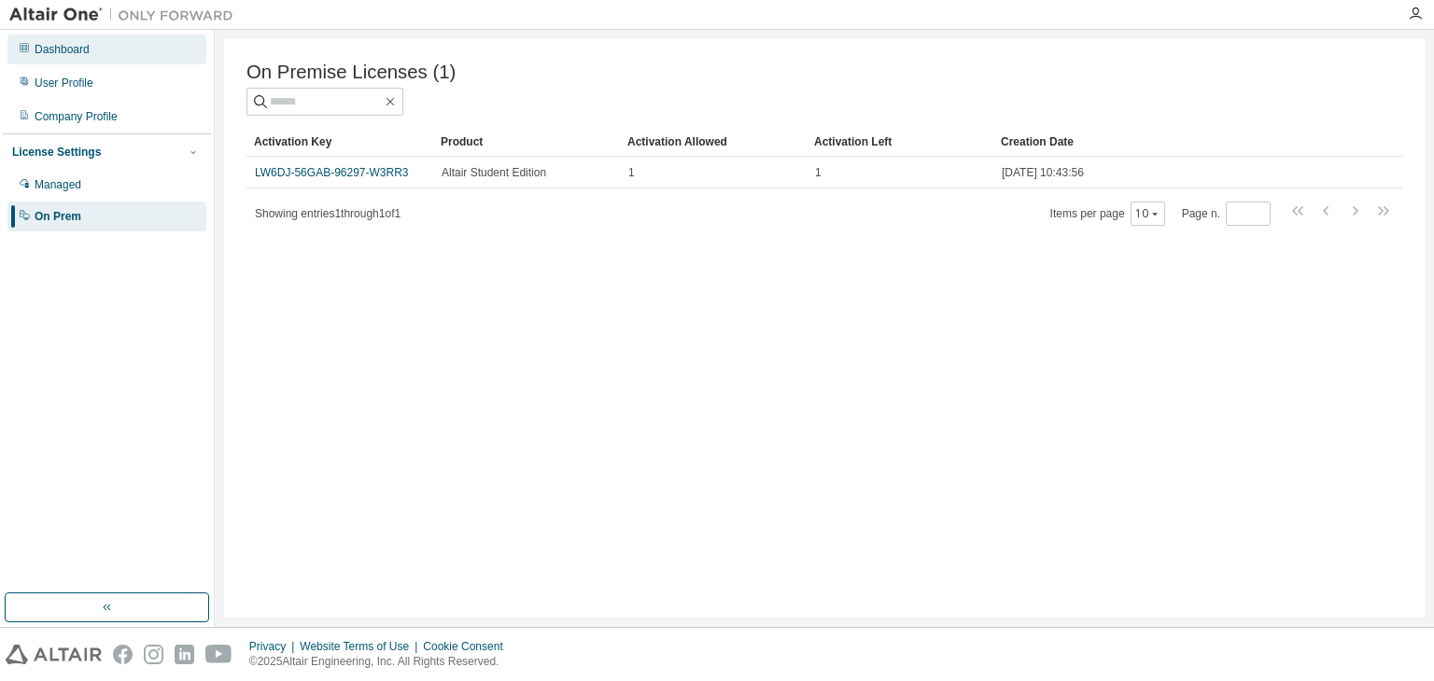
click at [84, 40] on div "Dashboard" at bounding box center [106, 50] width 199 height 30
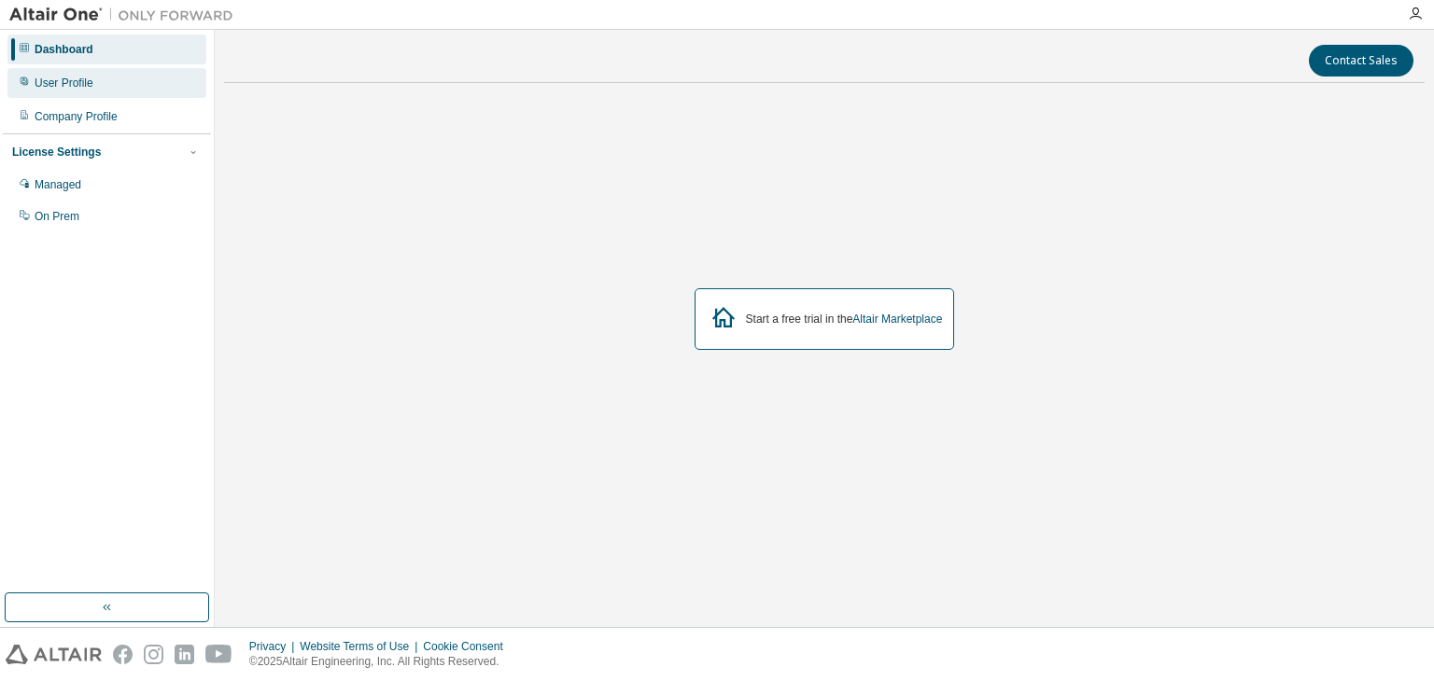
click at [154, 79] on div "User Profile" at bounding box center [106, 83] width 199 height 30
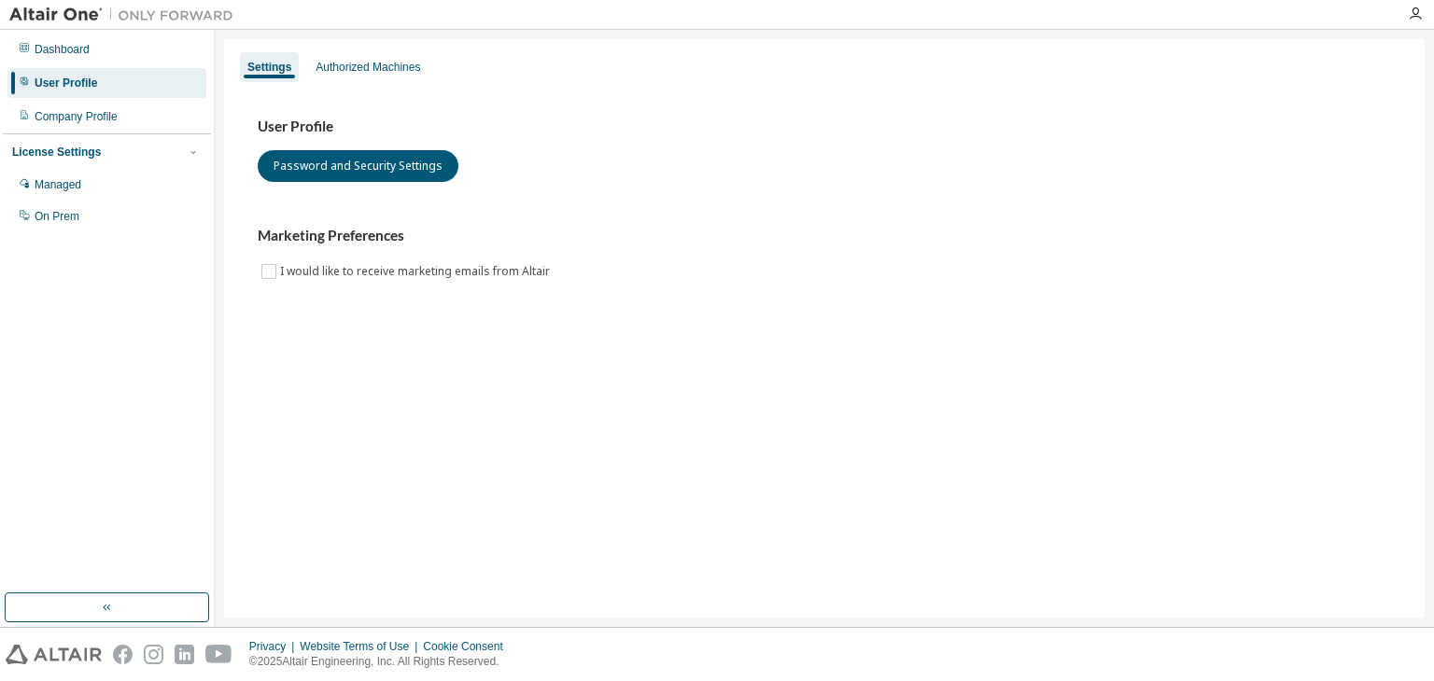
click at [133, 133] on div "License Settings Managed On Prem" at bounding box center [107, 183] width 208 height 100
click at [342, 75] on div "Authorized Machines" at bounding box center [367, 67] width 119 height 30
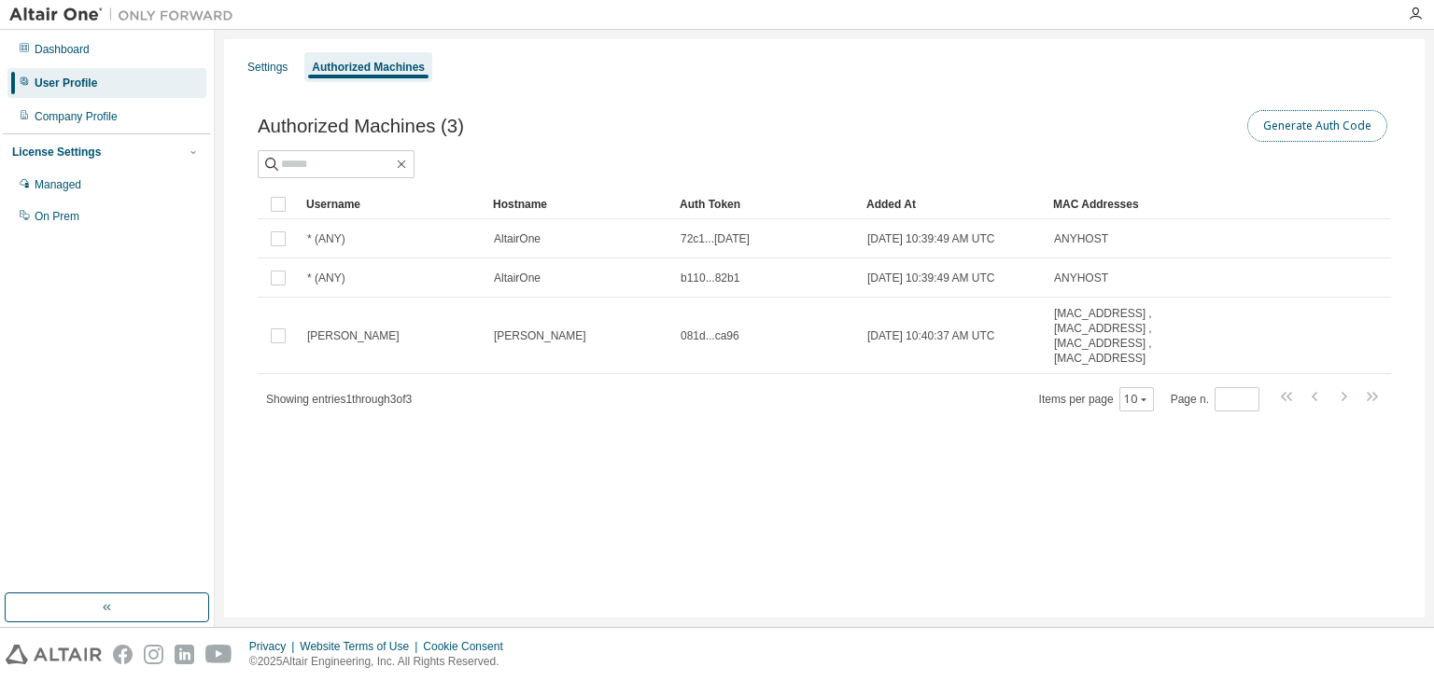
click at [1333, 118] on button "Generate Auth Code" at bounding box center [1317, 126] width 140 height 32
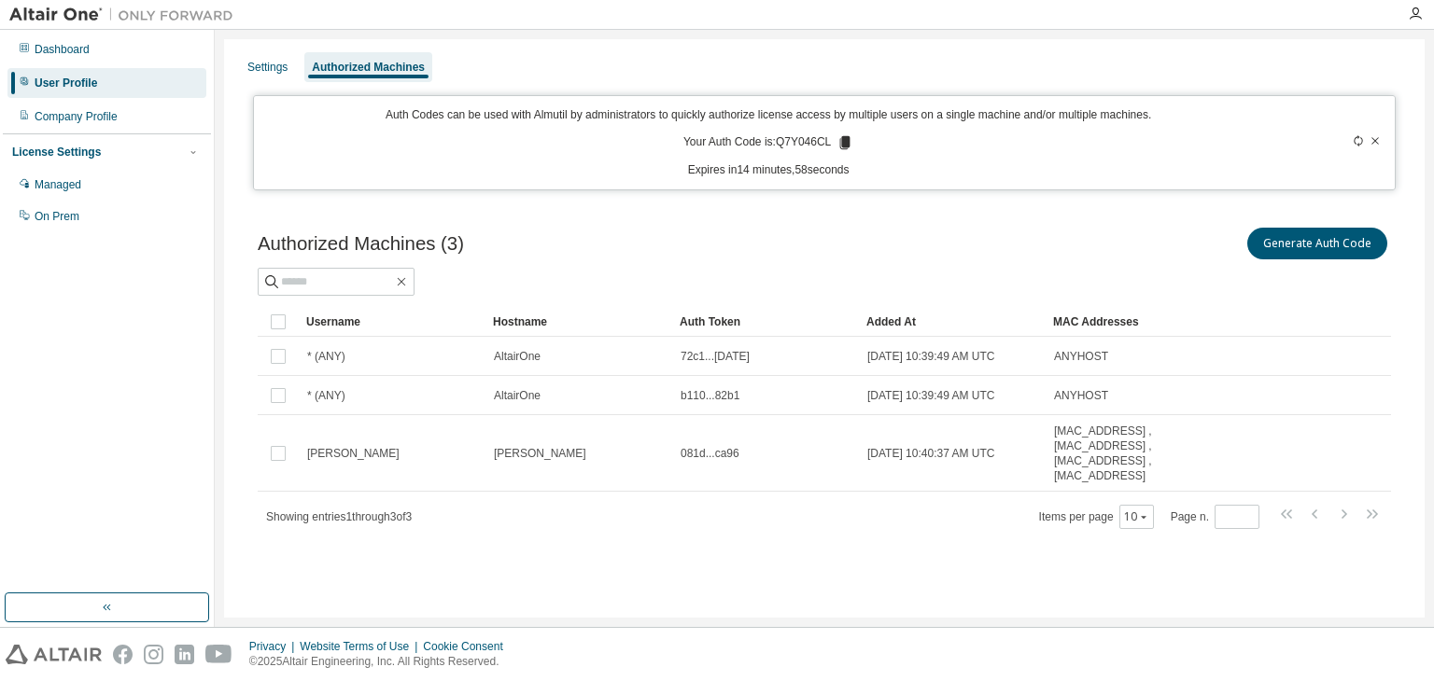
click at [844, 143] on icon at bounding box center [845, 142] width 10 height 13
click at [768, 245] on div "Authorized Machines (3) Generate Auth Code" at bounding box center [824, 243] width 1133 height 39
click at [241, 50] on div "Settings Authorized Machines" at bounding box center [824, 67] width 1178 height 34
click at [90, 49] on div "Dashboard" at bounding box center [106, 50] width 199 height 30
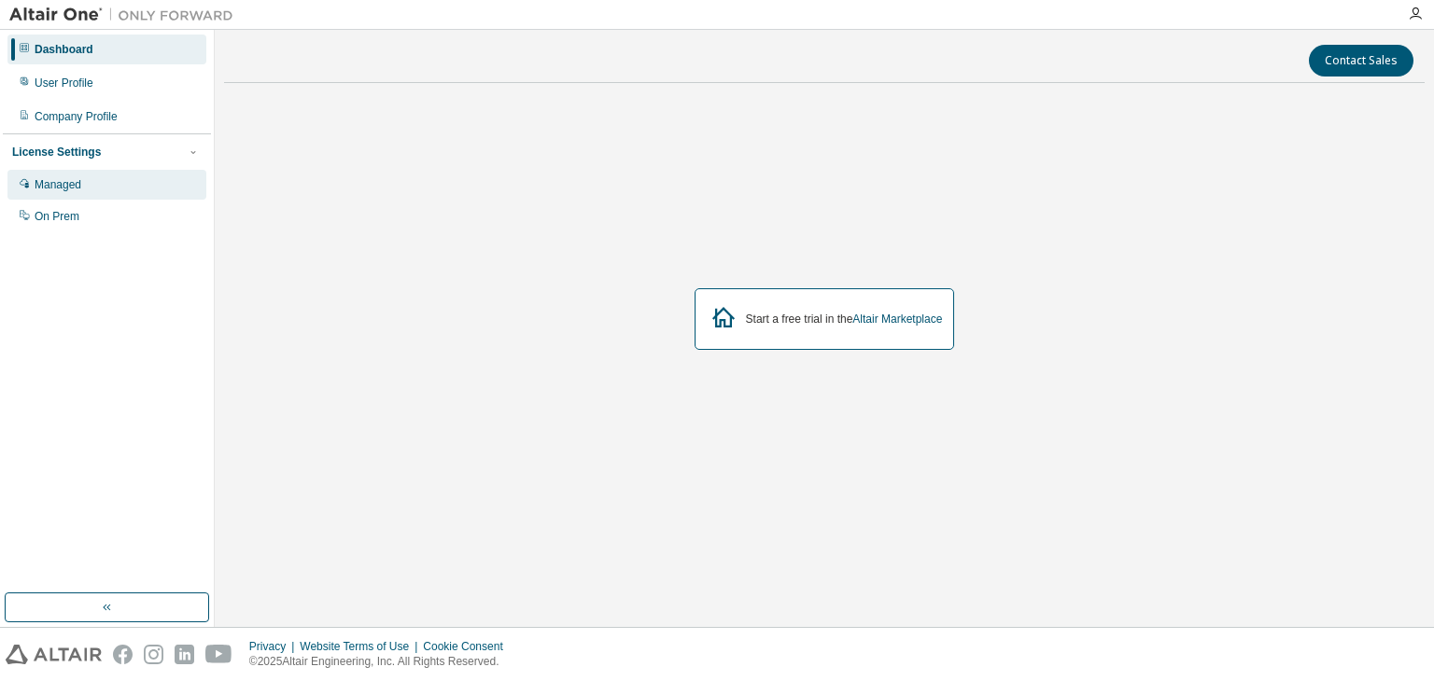
click at [71, 189] on div "Managed" at bounding box center [58, 184] width 47 height 15
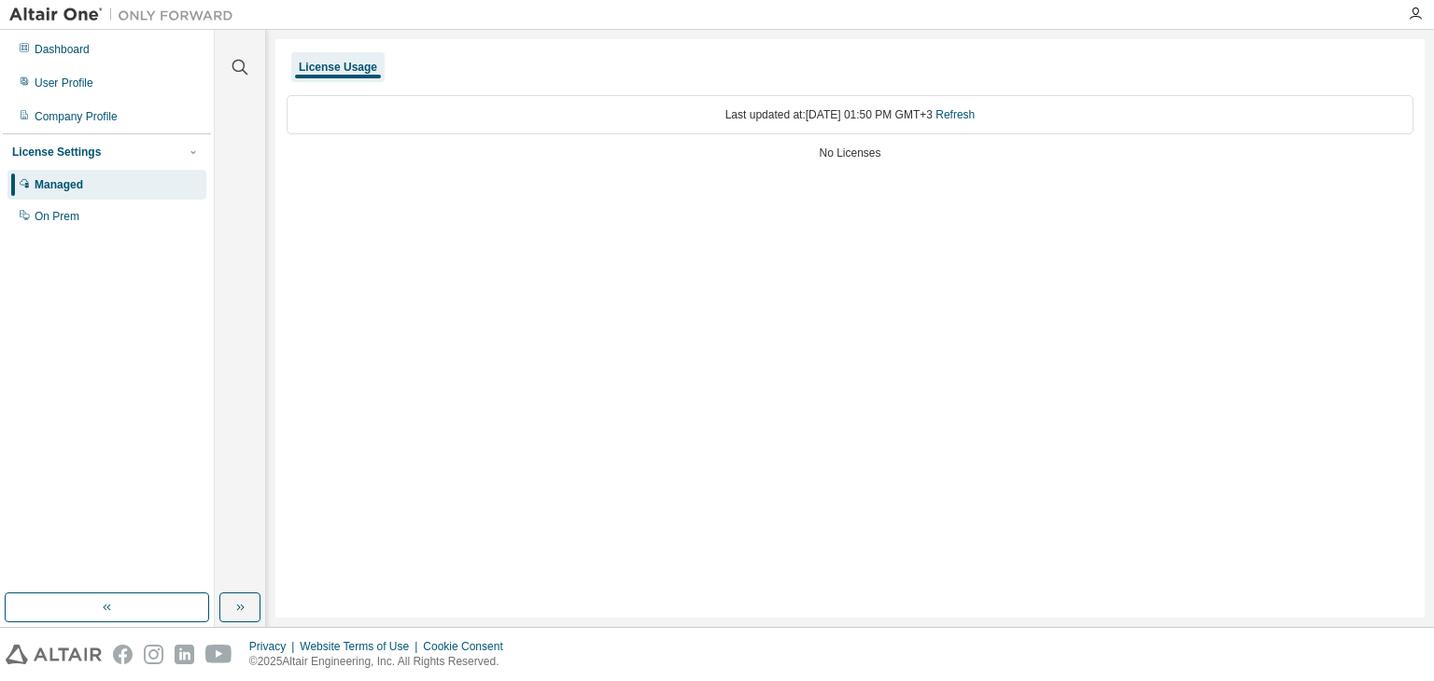
click at [1206, 556] on div "License Usage Last updated at: [DATE] 01:50 PM GMT+3 Refresh No Licenses" at bounding box center [849, 328] width 1149 height 579
click at [45, 177] on div "Managed" at bounding box center [59, 184] width 49 height 15
click at [108, 40] on div "Dashboard" at bounding box center [106, 50] width 199 height 30
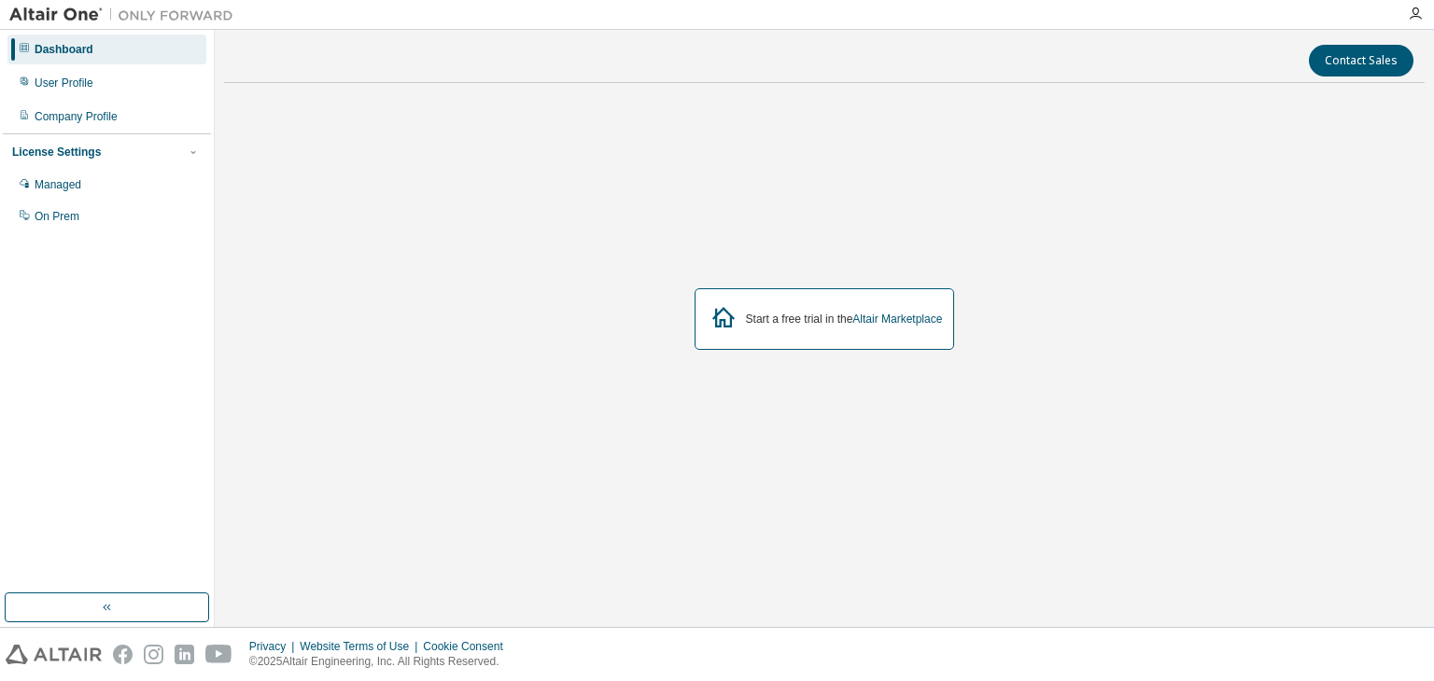
click at [116, 53] on div "Dashboard" at bounding box center [106, 50] width 199 height 30
click at [108, 87] on div "User Profile" at bounding box center [106, 83] width 199 height 30
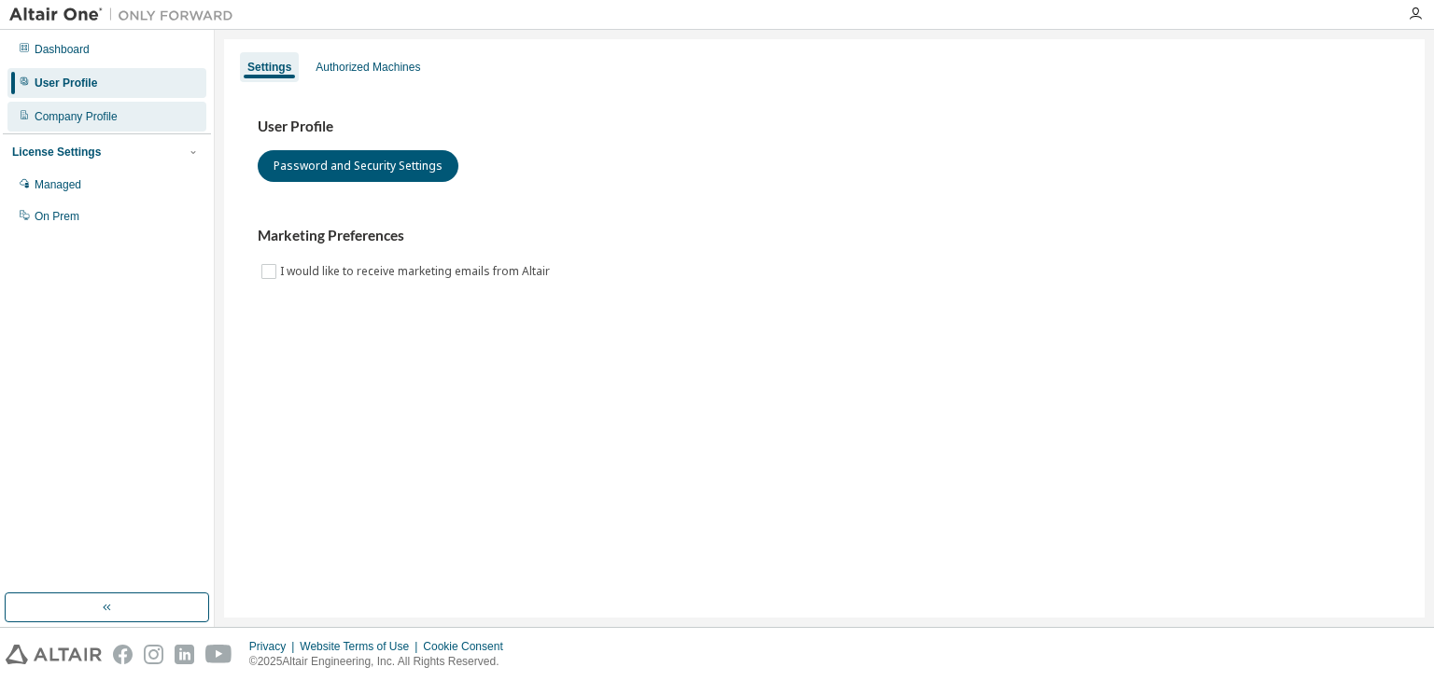
click at [101, 113] on div "Company Profile" at bounding box center [76, 116] width 83 height 15
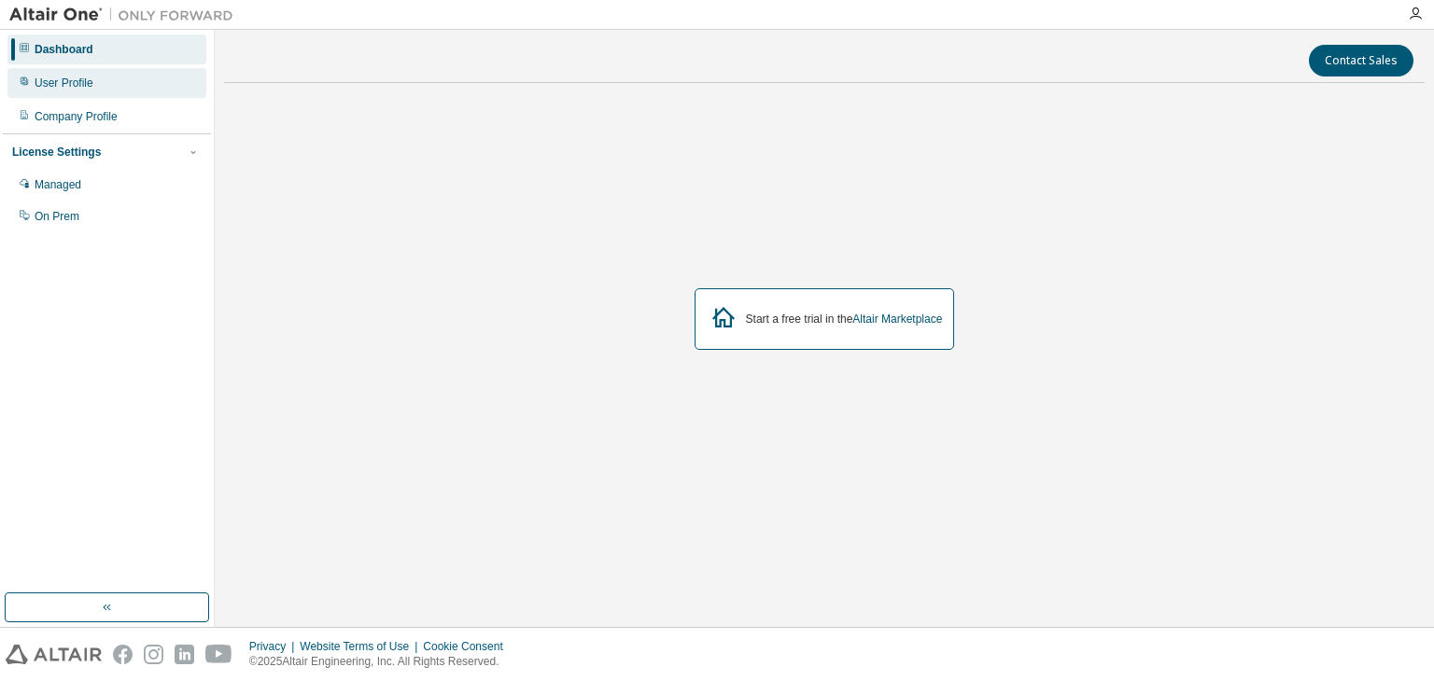
click at [54, 92] on div "User Profile" at bounding box center [106, 83] width 199 height 30
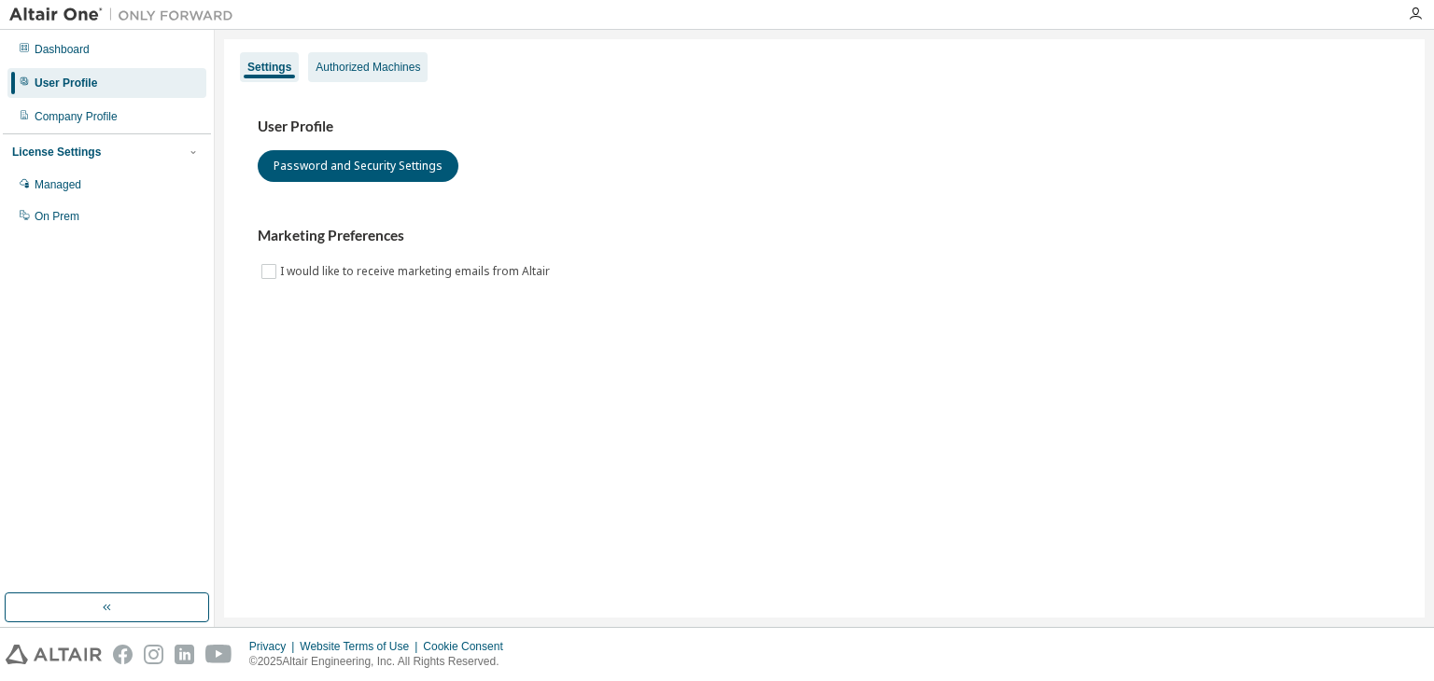
click at [321, 72] on div "Authorized Machines" at bounding box center [368, 67] width 105 height 15
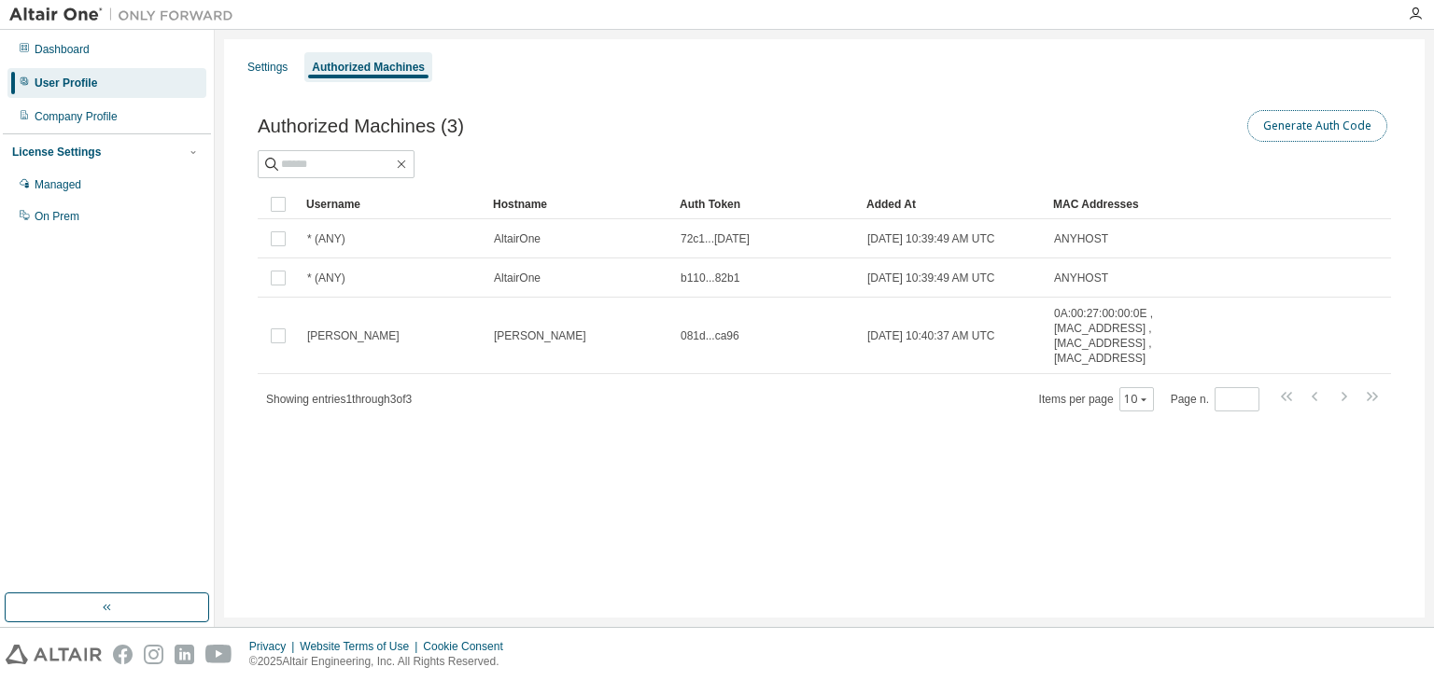
click at [1340, 120] on button "Generate Auth Code" at bounding box center [1317, 126] width 140 height 32
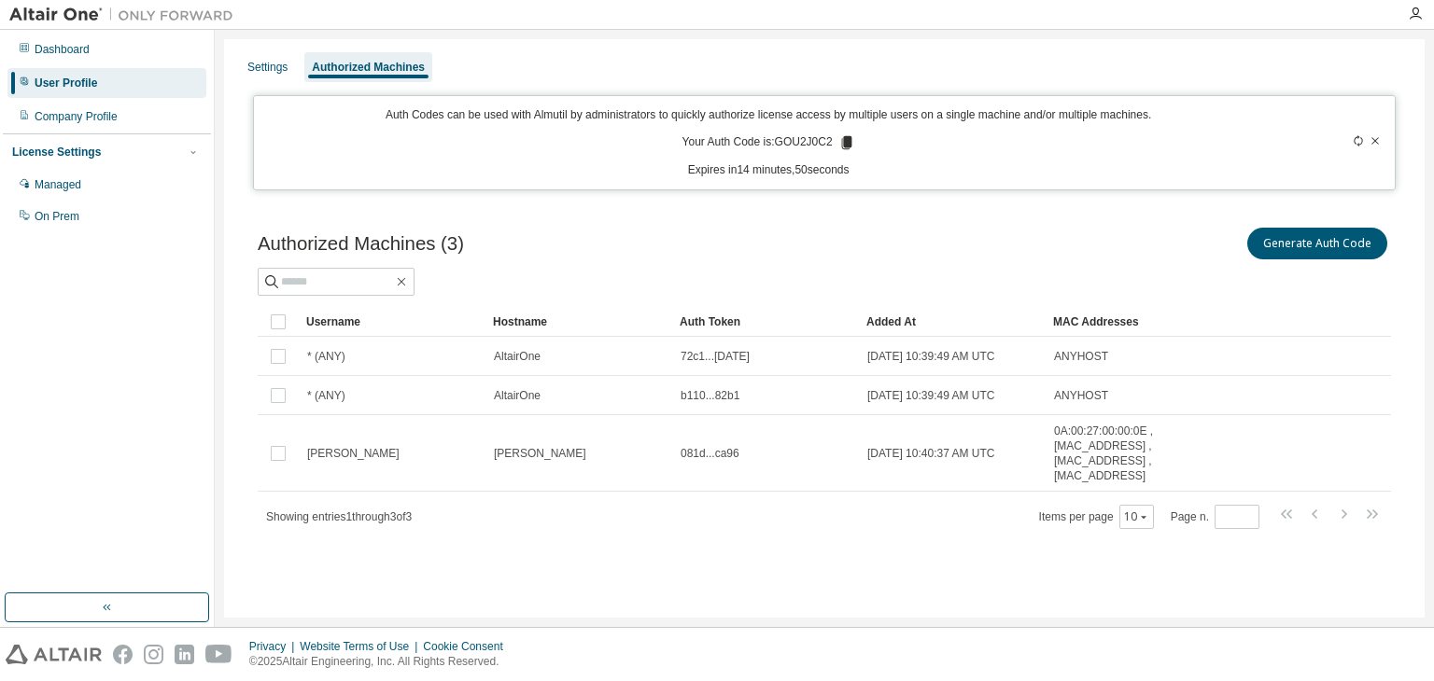
click at [838, 140] on icon at bounding box center [846, 142] width 17 height 17
click at [1429, 239] on div "Settings Authorized Machines Auth Codes can be used with Almutil by administrat…" at bounding box center [824, 328] width 1219 height 597
click at [65, 191] on div "Managed" at bounding box center [58, 184] width 47 height 15
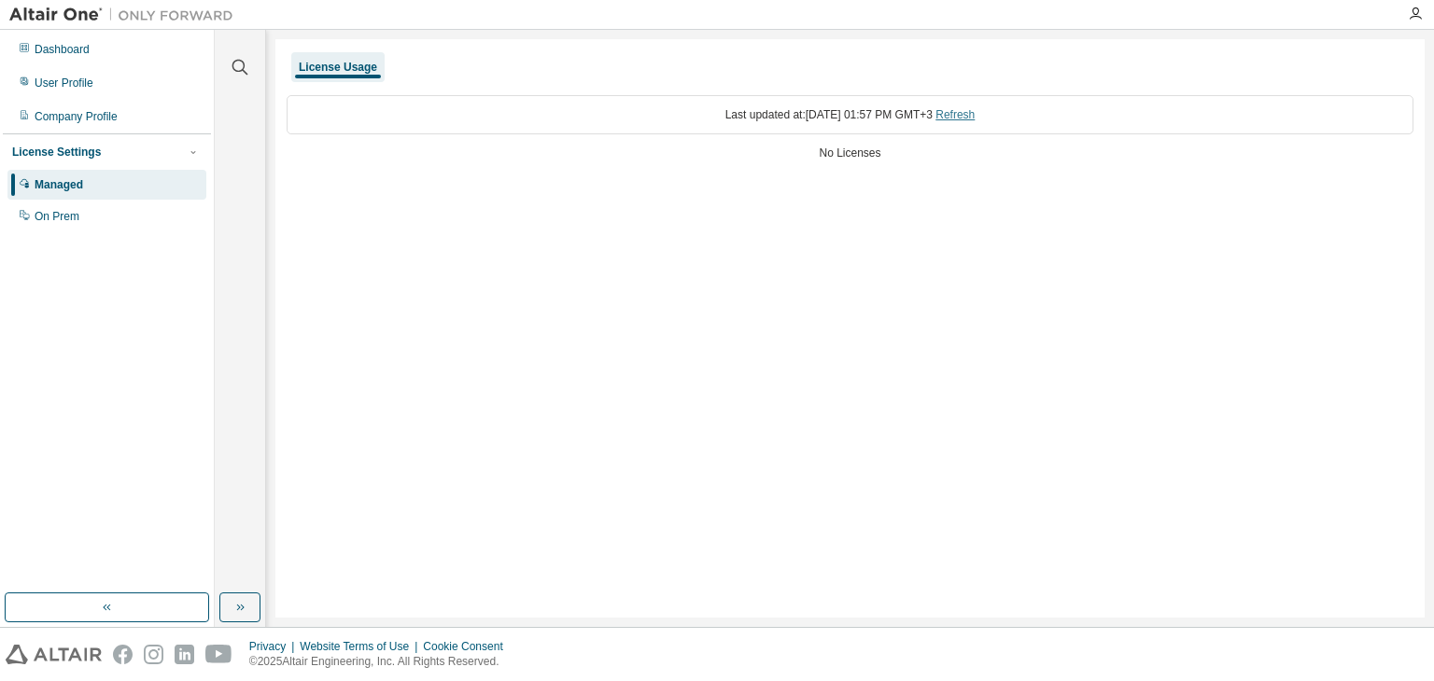
click at [965, 117] on link "Refresh" at bounding box center [954, 114] width 39 height 13
click at [47, 43] on div "Dashboard" at bounding box center [62, 49] width 55 height 15
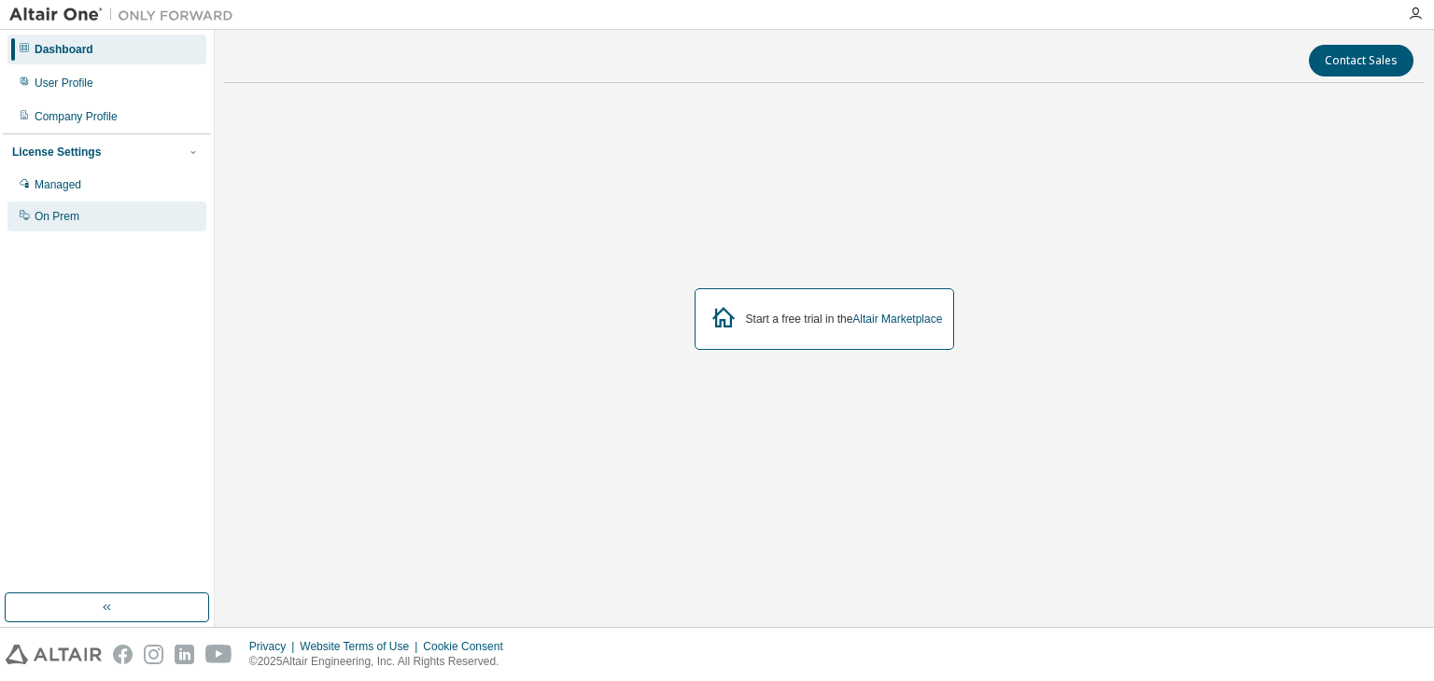
click at [66, 217] on div "On Prem" at bounding box center [57, 216] width 45 height 15
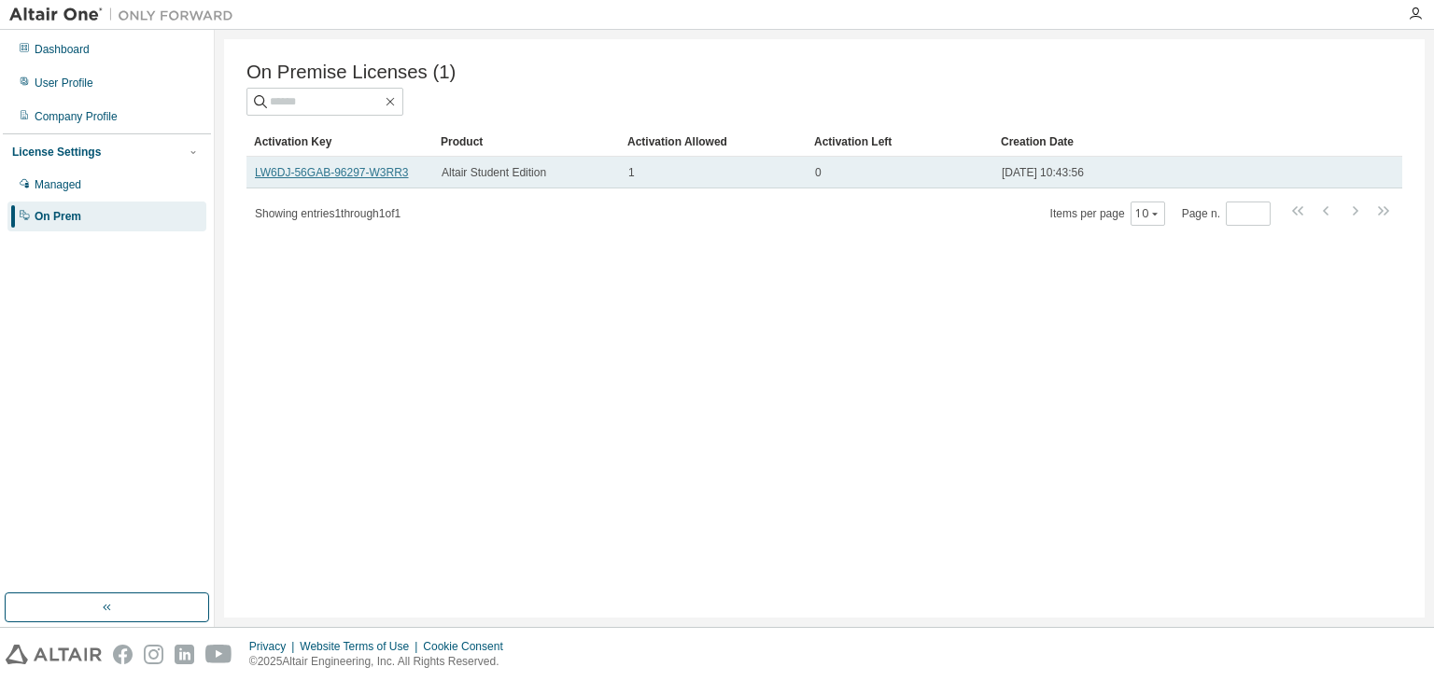
click at [360, 177] on link "LW6DJ-56GAB-96297-W3RR3" at bounding box center [332, 172] width 154 height 13
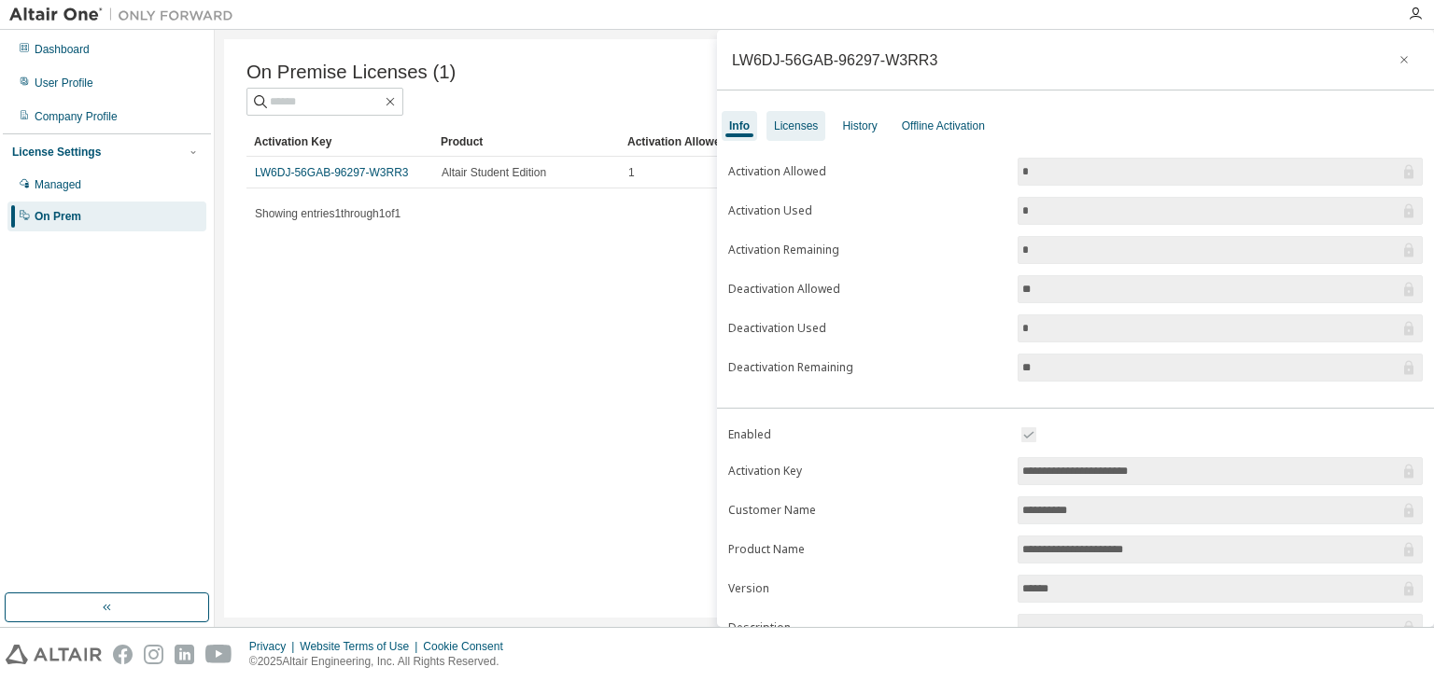
click at [799, 131] on div "Licenses" at bounding box center [796, 126] width 44 height 15
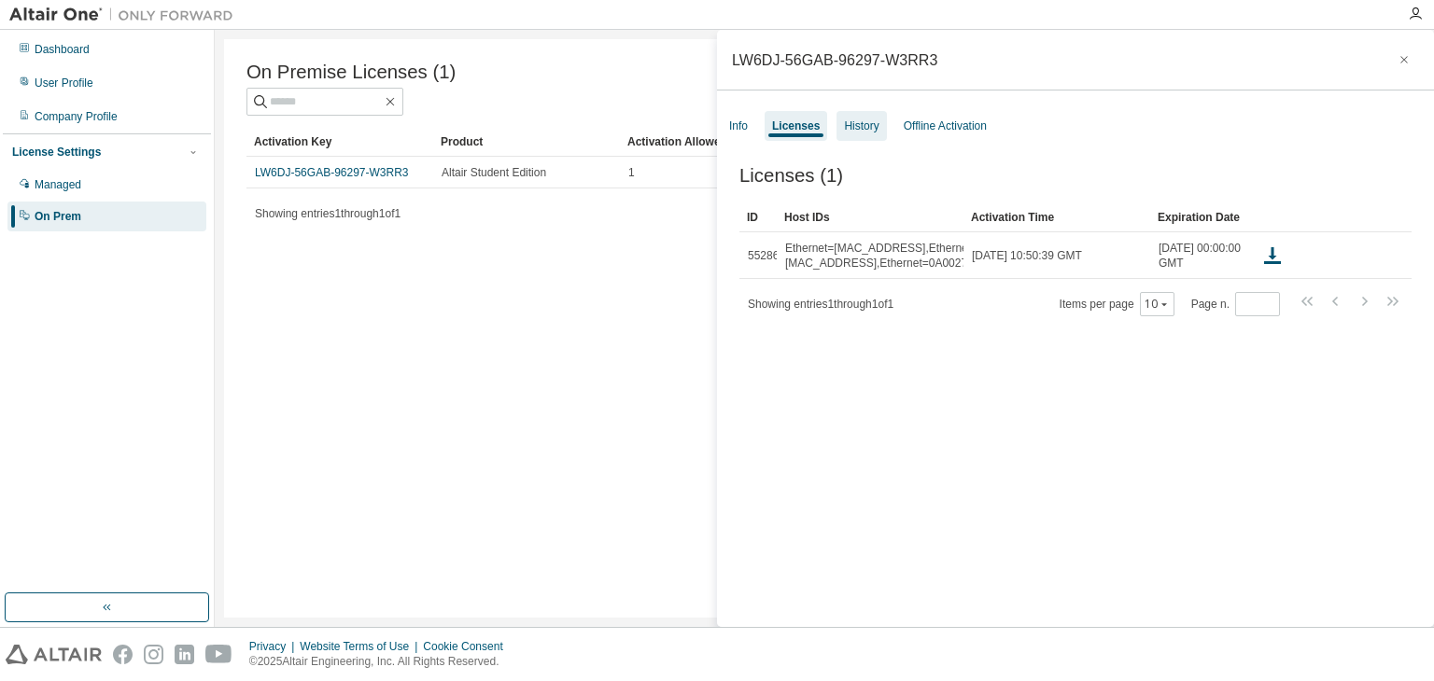
drag, startPoint x: 851, startPoint y: 117, endPoint x: 862, endPoint y: 128, distance: 15.8
click at [851, 117] on div "History" at bounding box center [860, 126] width 49 height 30
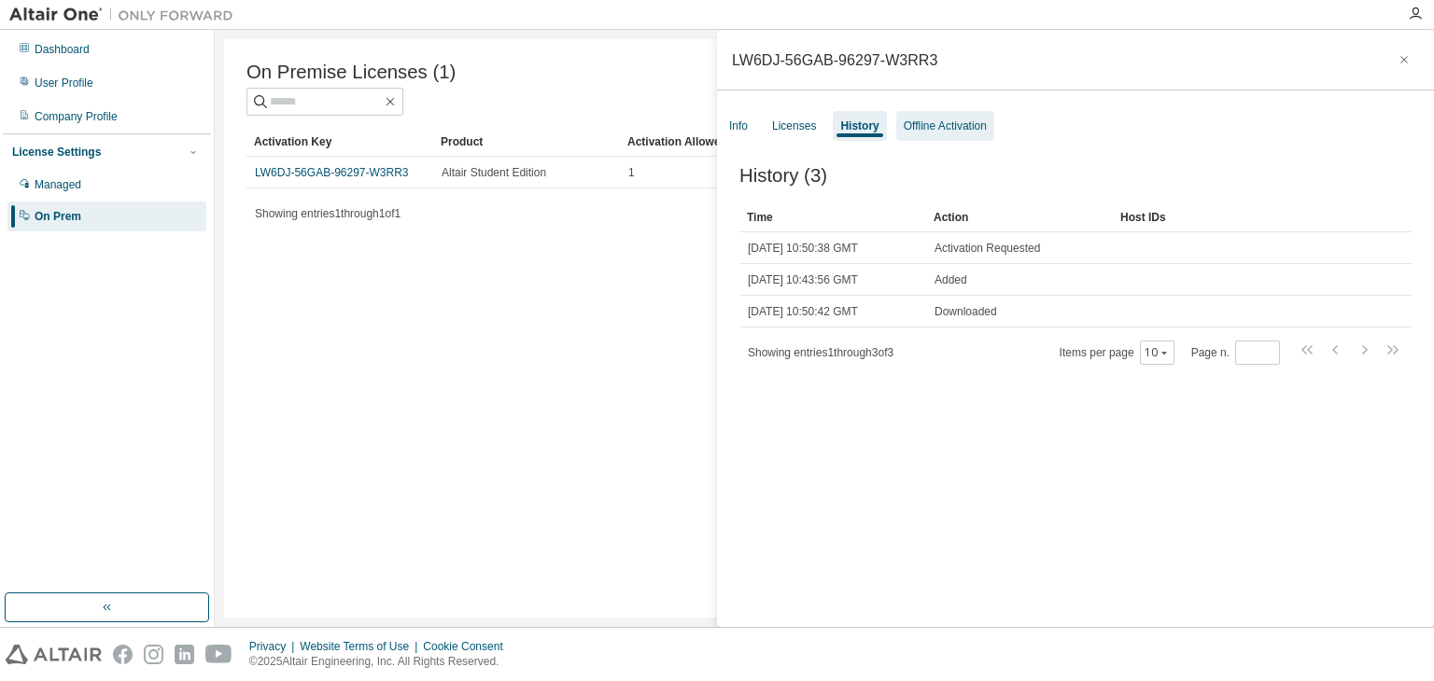
click at [915, 125] on div "Offline Activation" at bounding box center [945, 126] width 83 height 15
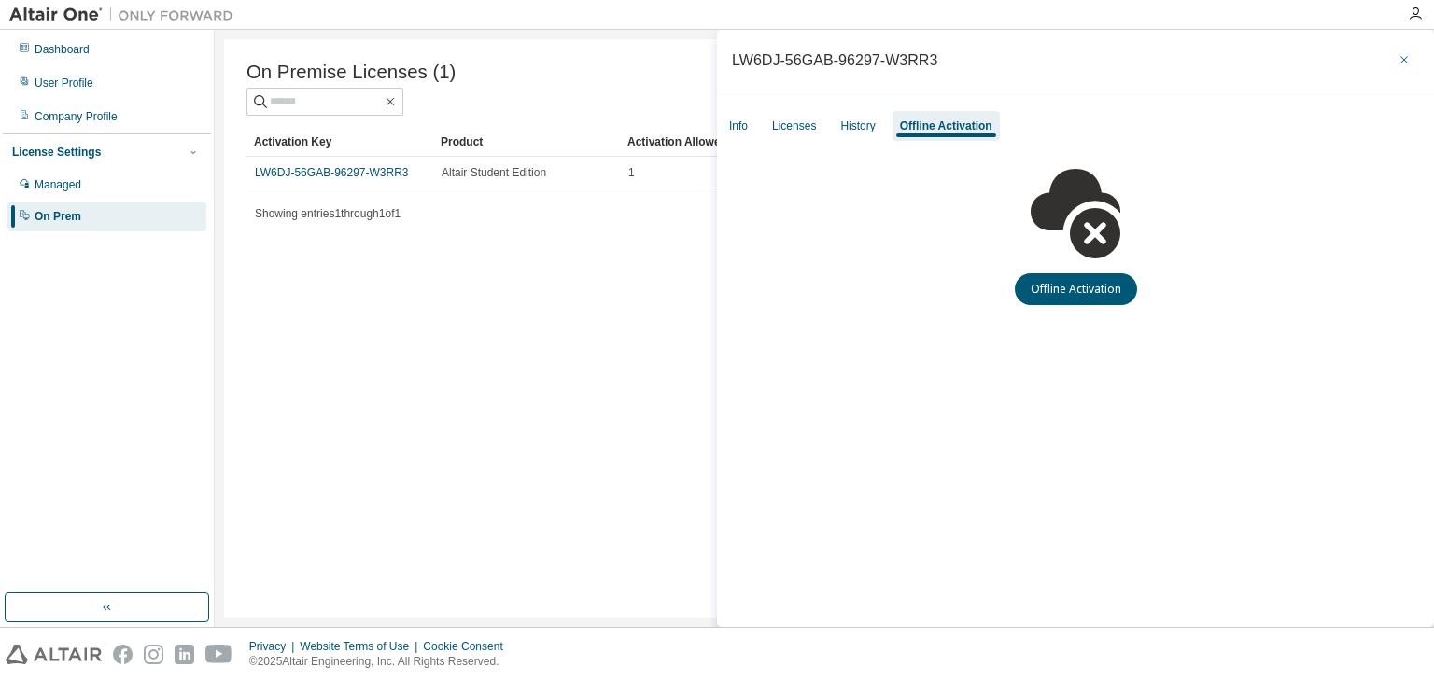
click at [1404, 57] on icon "button" at bounding box center [1403, 59] width 13 height 15
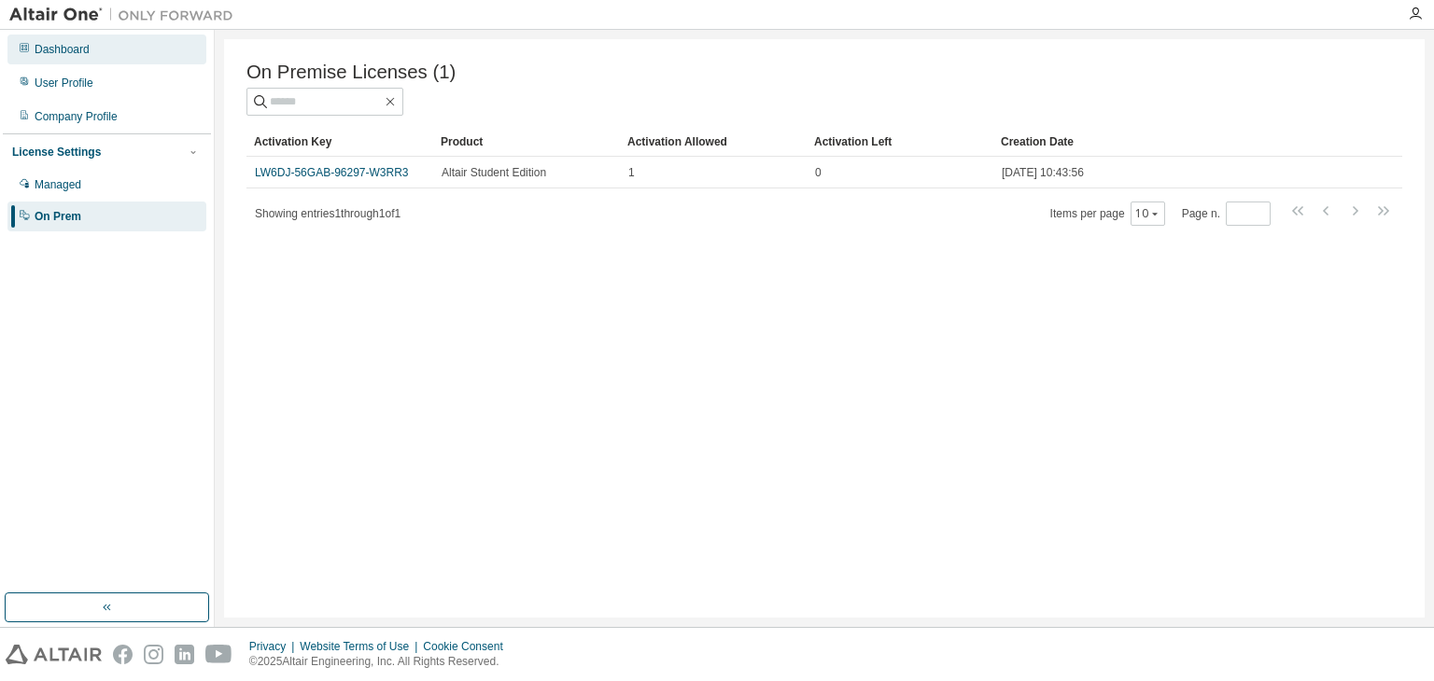
click at [85, 45] on div "Dashboard" at bounding box center [62, 49] width 55 height 15
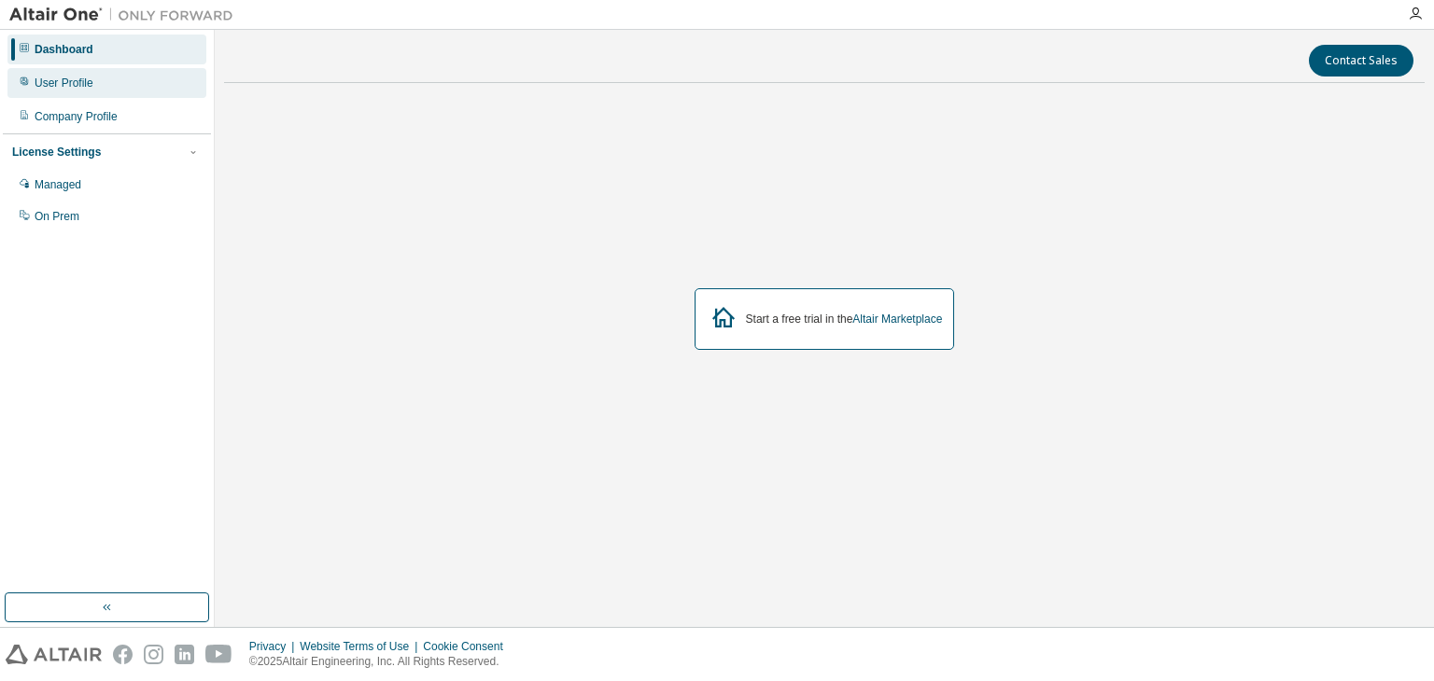
click at [114, 80] on div "User Profile" at bounding box center [106, 83] width 199 height 30
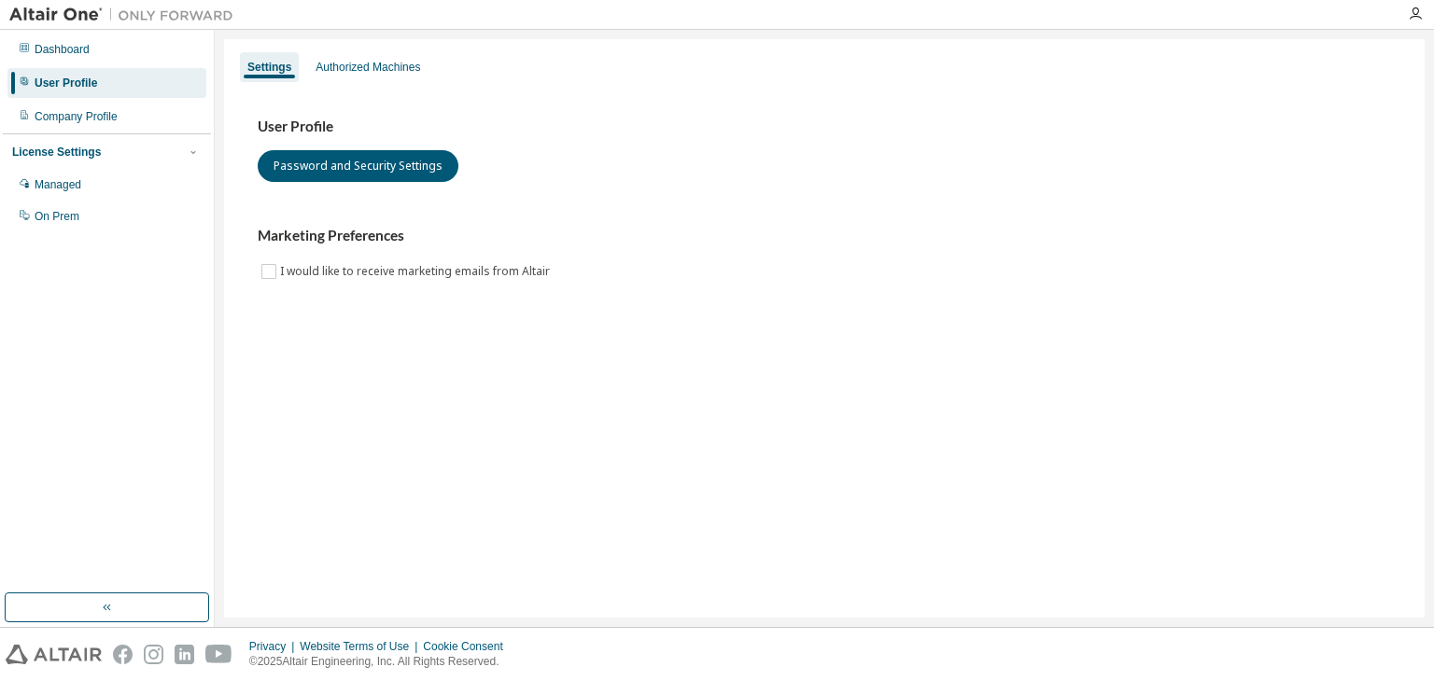
click at [348, 82] on div "Settings Authorized Machines" at bounding box center [824, 67] width 1178 height 34
click at [347, 73] on div "Authorized Machines" at bounding box center [368, 67] width 105 height 15
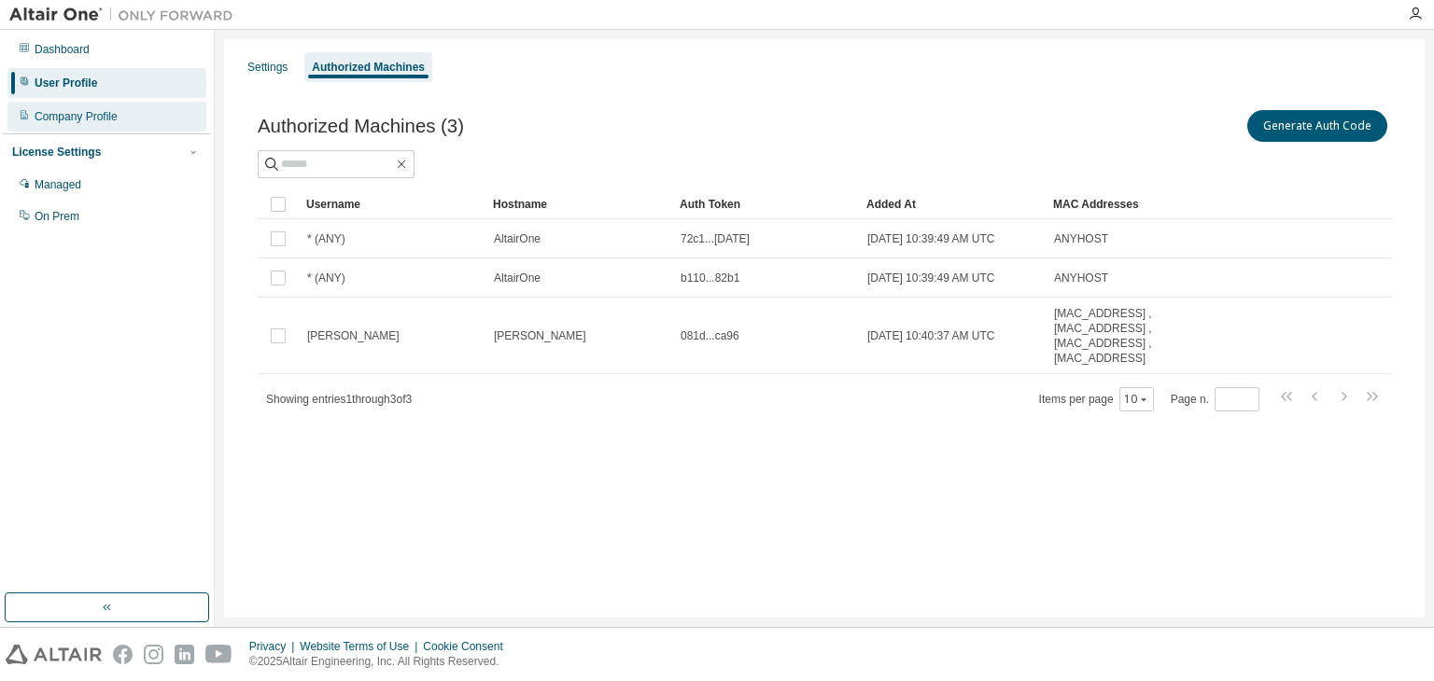
click at [49, 119] on div "Company Profile" at bounding box center [76, 116] width 83 height 15
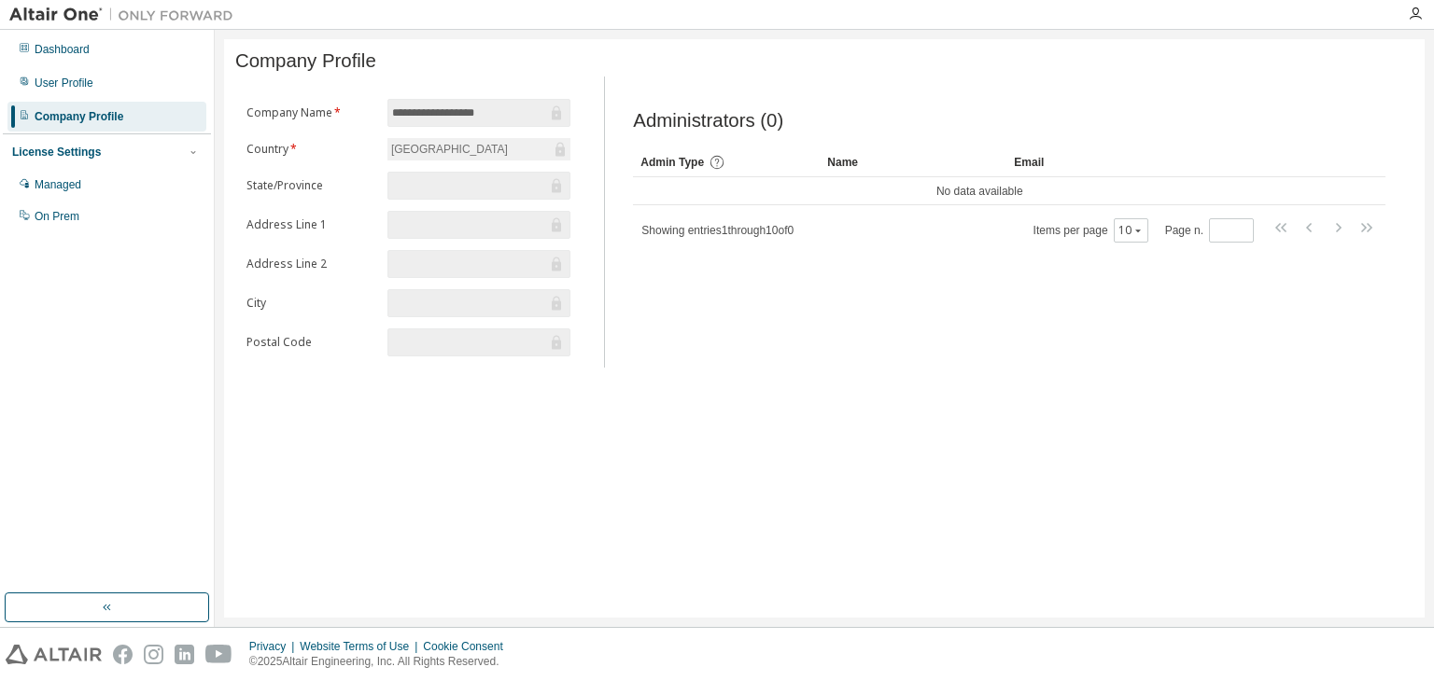
click at [79, 153] on div "License Settings" at bounding box center [56, 152] width 89 height 15
click at [78, 151] on div "License Settings" at bounding box center [56, 152] width 89 height 15
click at [66, 8] on img at bounding box center [125, 15] width 233 height 19
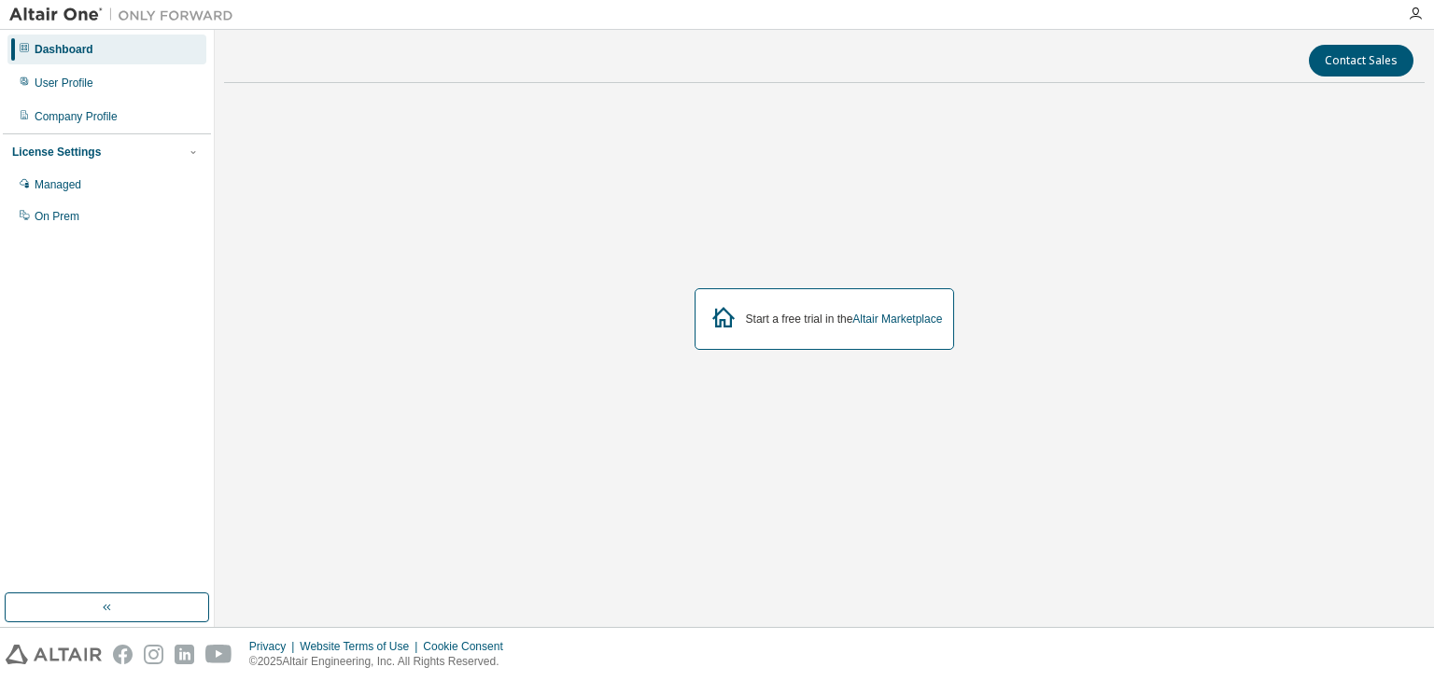
click at [72, 237] on div "Dashboard User Profile Company Profile License Settings Managed On Prem" at bounding box center [107, 312] width 208 height 558
click at [52, 222] on div "On Prem" at bounding box center [57, 216] width 45 height 15
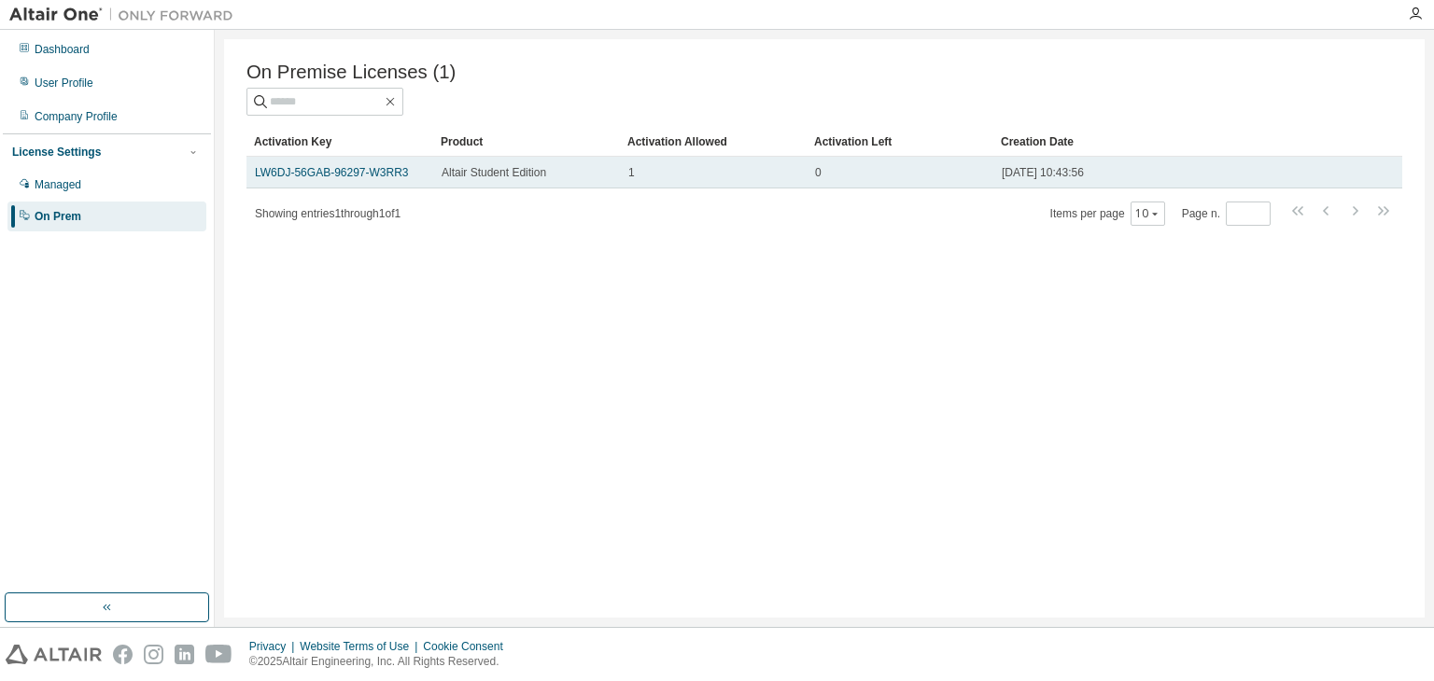
click at [362, 184] on td "LW6DJ-56GAB-96297-W3RR3" at bounding box center [339, 173] width 187 height 32
click at [380, 175] on link "LW6DJ-56GAB-96297-W3RR3" at bounding box center [332, 172] width 154 height 13
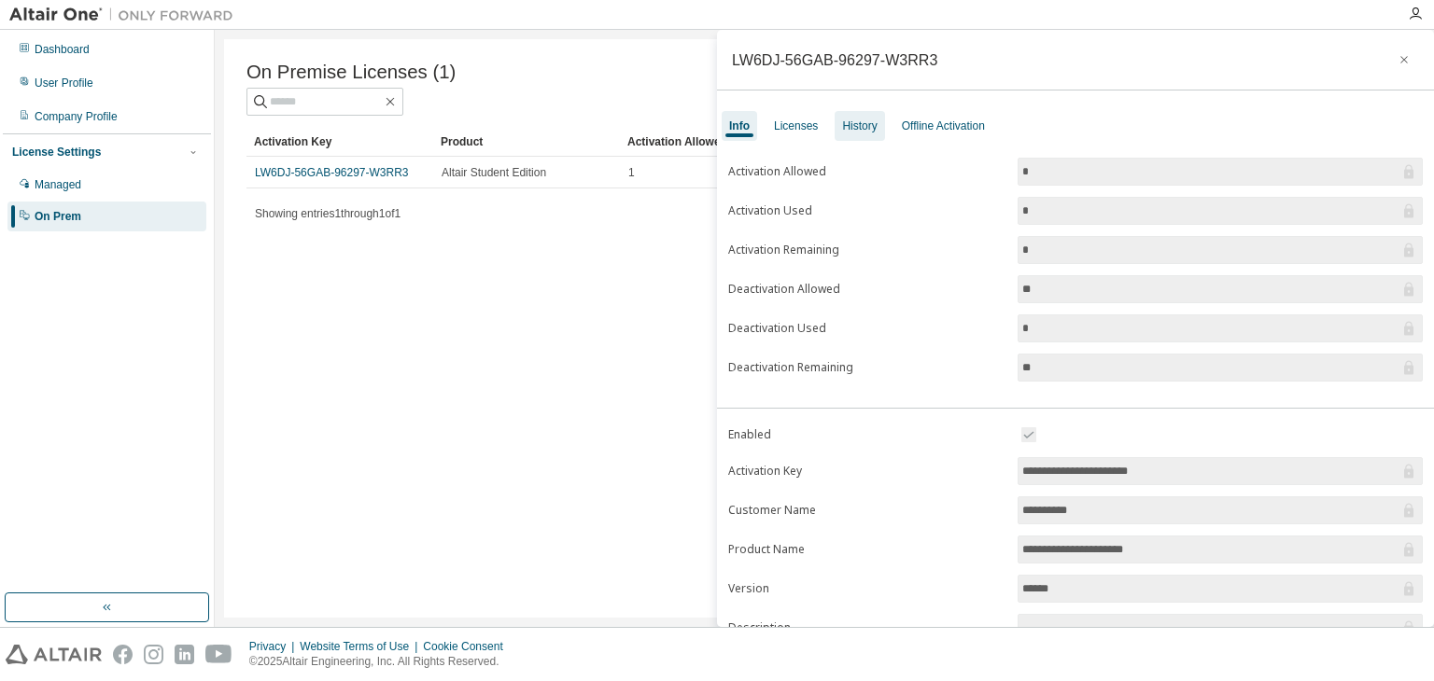
click at [854, 113] on div "History" at bounding box center [858, 126] width 49 height 30
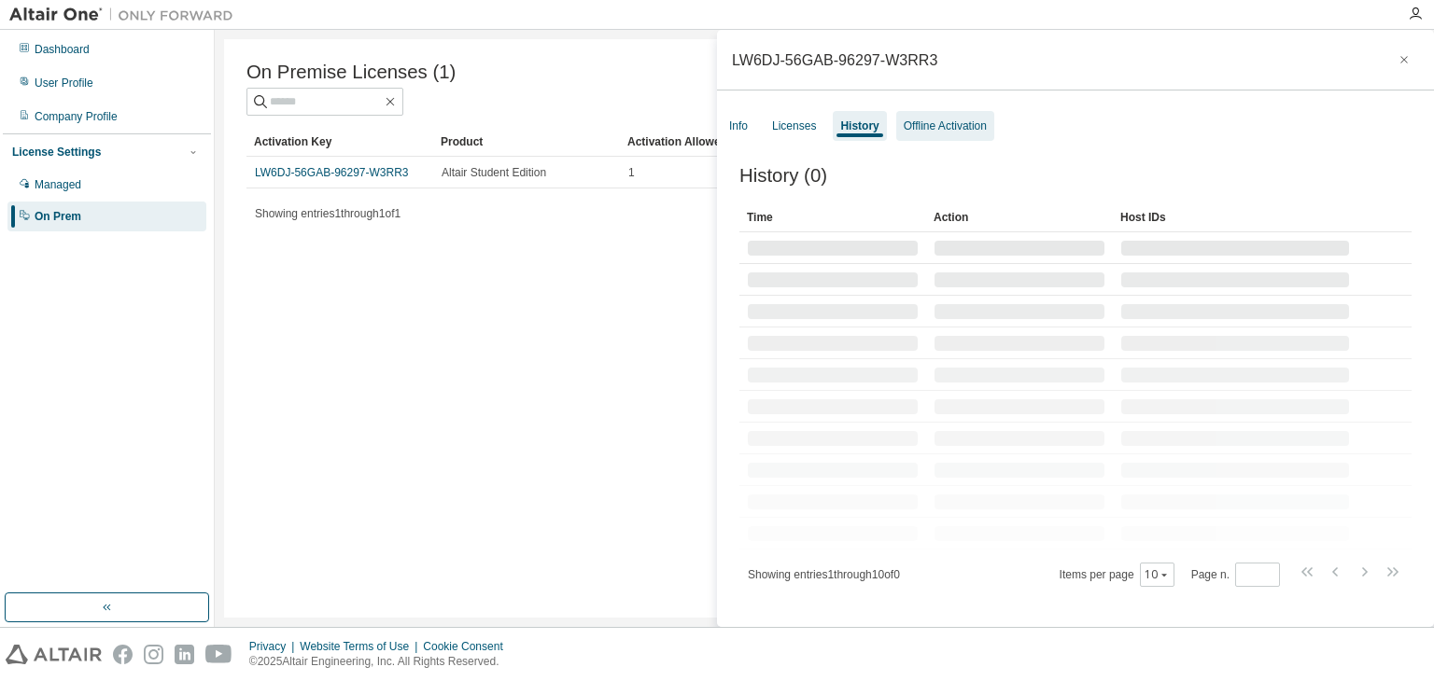
click at [931, 122] on div "Offline Activation" at bounding box center [945, 126] width 83 height 15
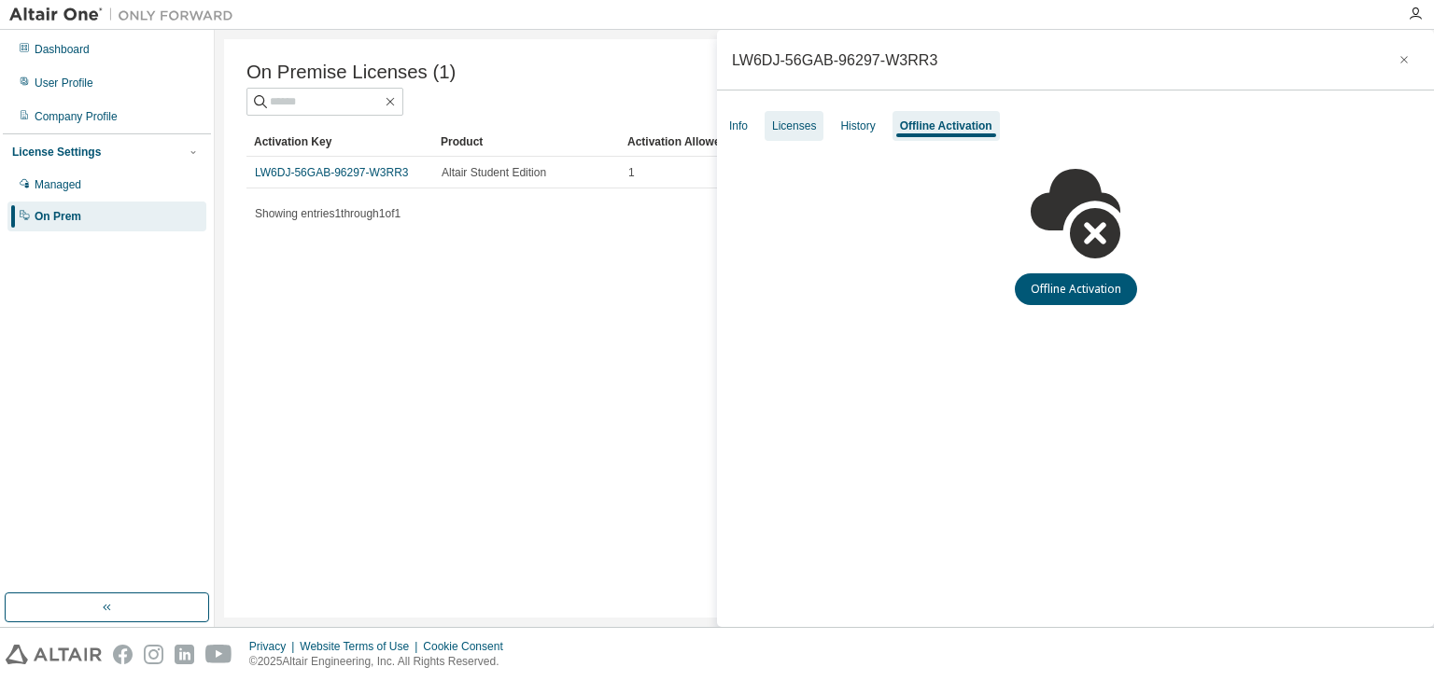
click at [792, 134] on div "Licenses" at bounding box center [793, 126] width 59 height 30
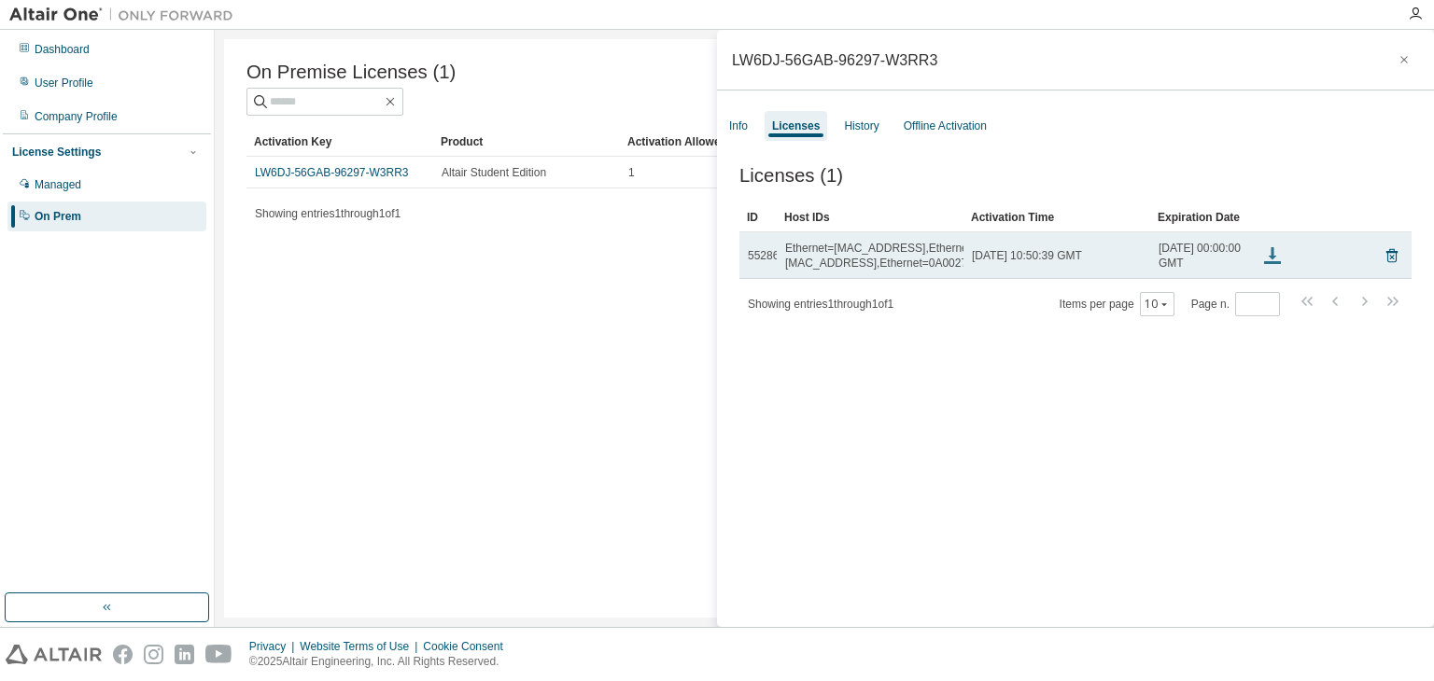
click at [1273, 260] on icon at bounding box center [1273, 258] width 8 height 5
